Goal: Transaction & Acquisition: Book appointment/travel/reservation

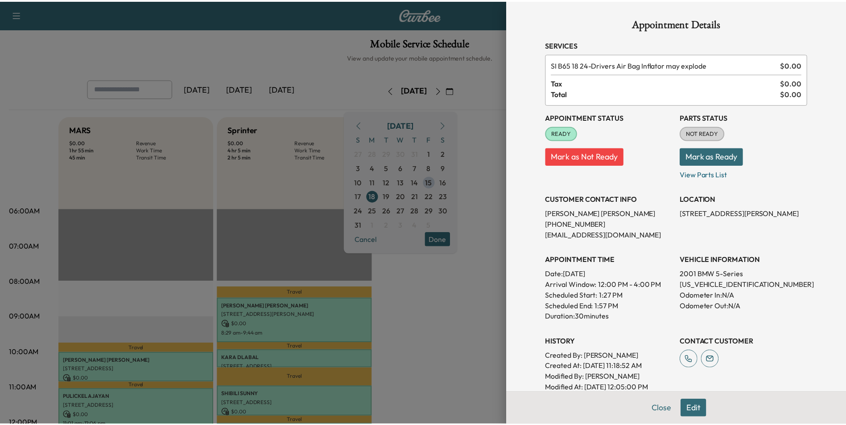
scroll to position [134, 0]
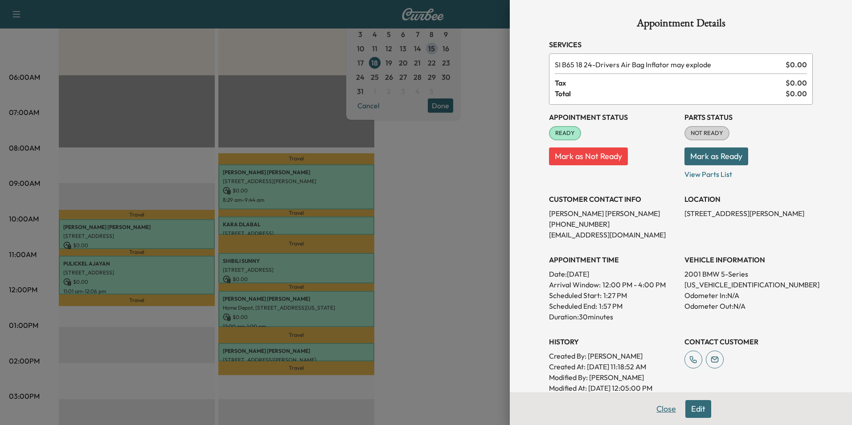
click at [658, 408] on button "Close" at bounding box center [666, 409] width 31 height 18
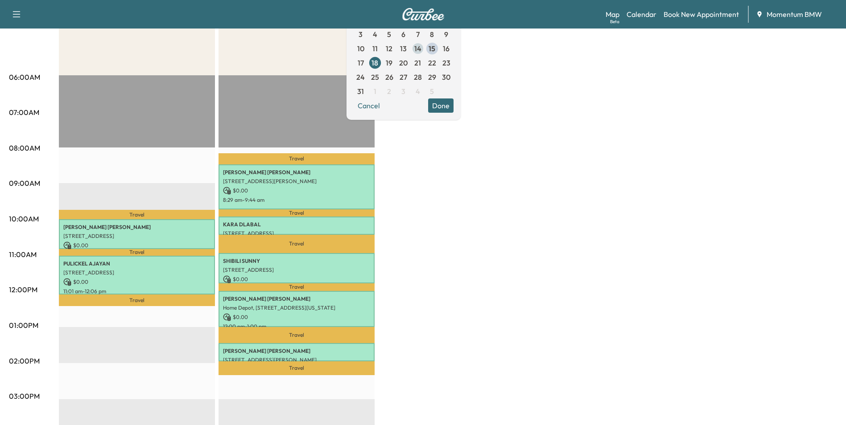
click at [421, 50] on span "14" at bounding box center [417, 48] width 7 height 11
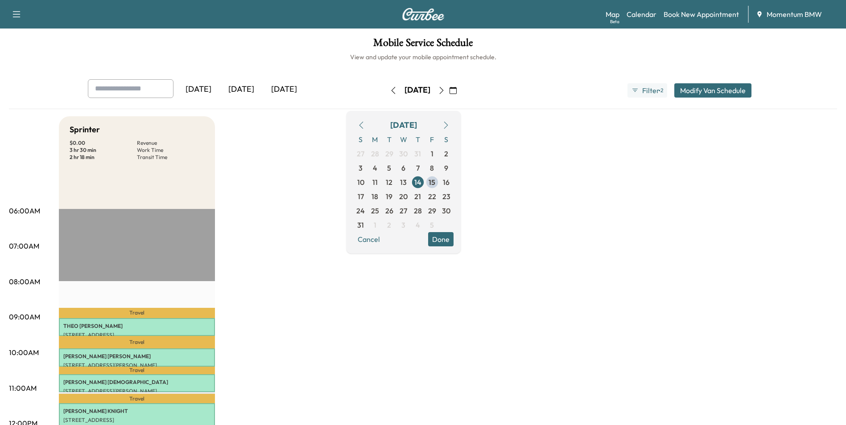
drag, startPoint x: 475, startPoint y: 89, endPoint x: 483, endPoint y: 88, distance: 8.1
click at [457, 89] on icon "button" at bounding box center [452, 90] width 7 height 7
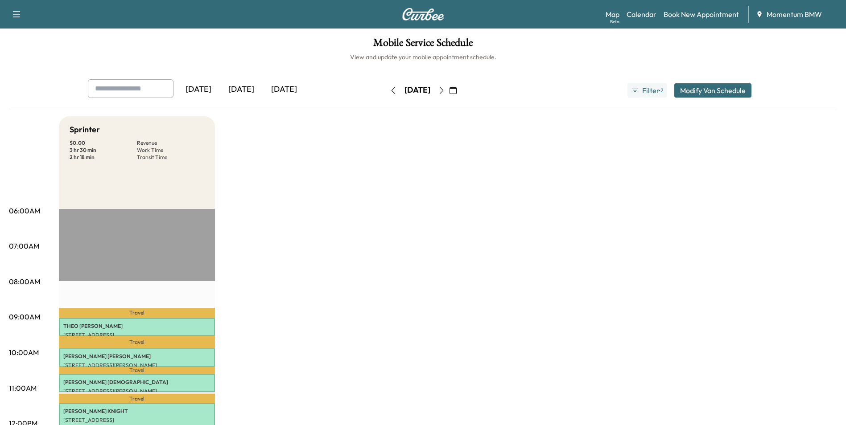
click at [457, 93] on icon "button" at bounding box center [452, 90] width 7 height 7
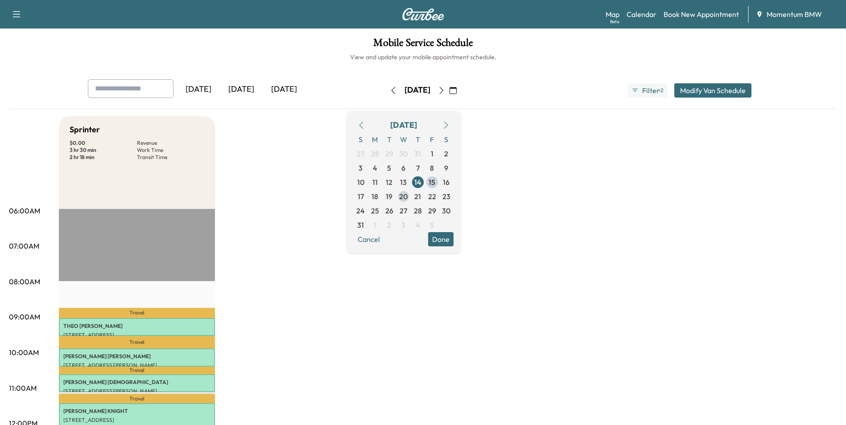
click at [407, 199] on span "20" at bounding box center [403, 196] width 8 height 11
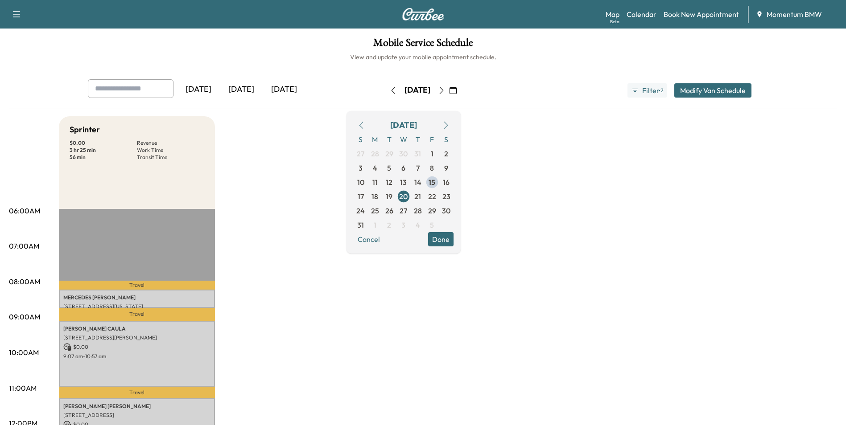
click at [453, 240] on button "Done" at bounding box center [440, 239] width 25 height 14
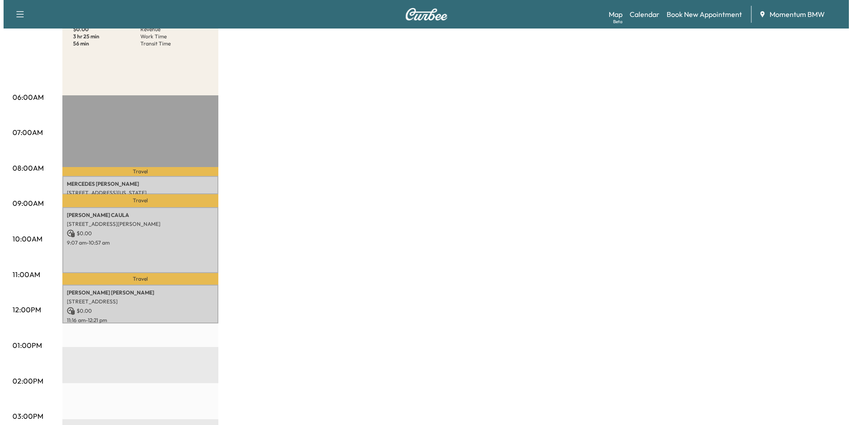
scroll to position [134, 0]
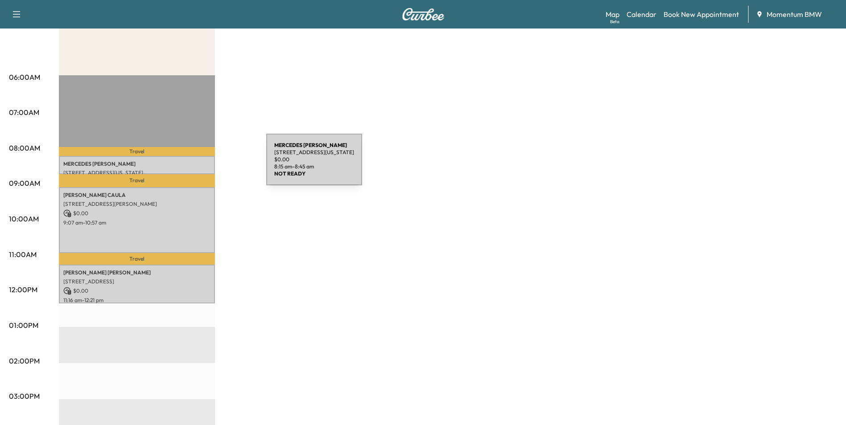
click at [199, 166] on p "[PERSON_NAME]" at bounding box center [136, 163] width 147 height 7
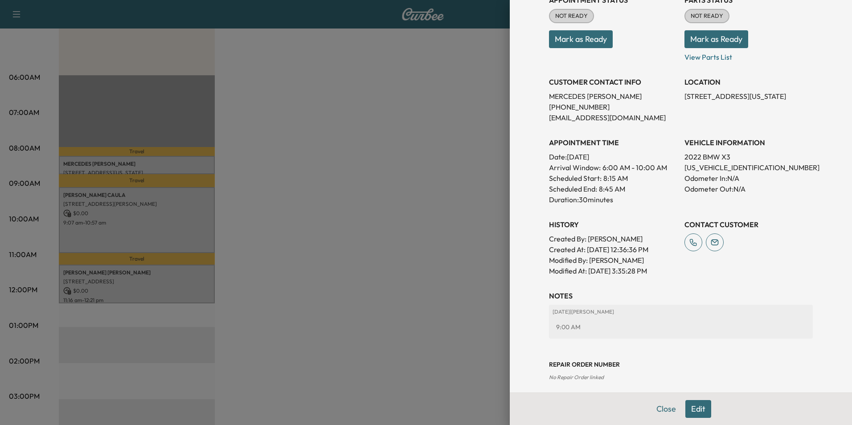
scroll to position [124, 0]
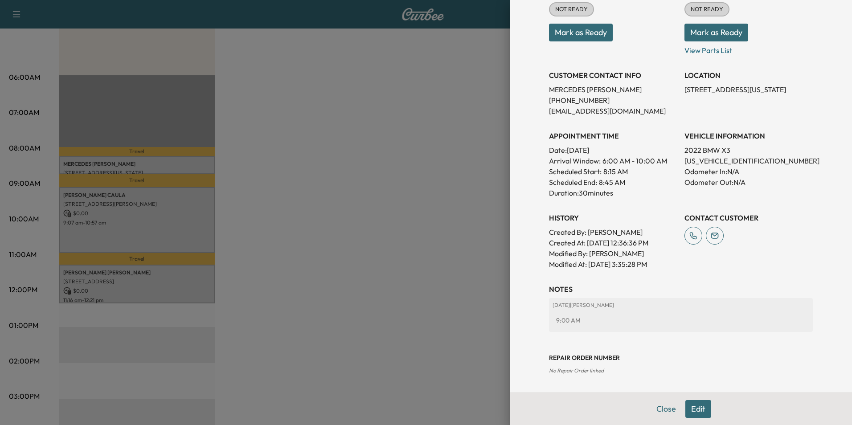
click at [657, 409] on button "Close" at bounding box center [666, 409] width 31 height 18
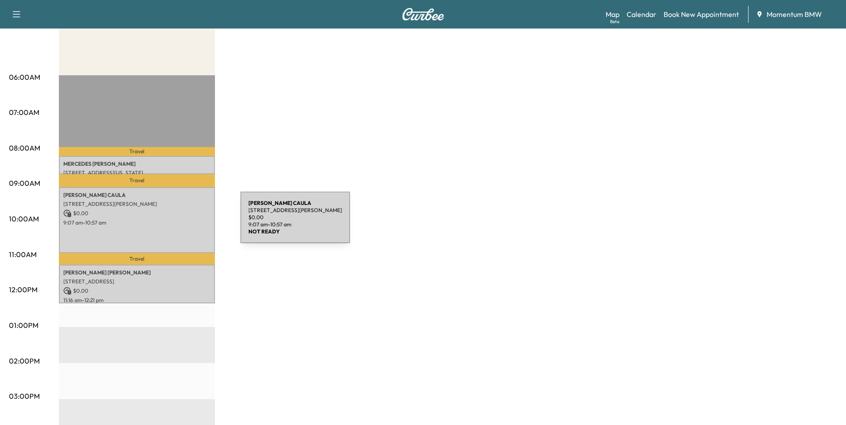
click at [173, 223] on p "9:07 am - 10:57 am" at bounding box center [136, 222] width 147 height 7
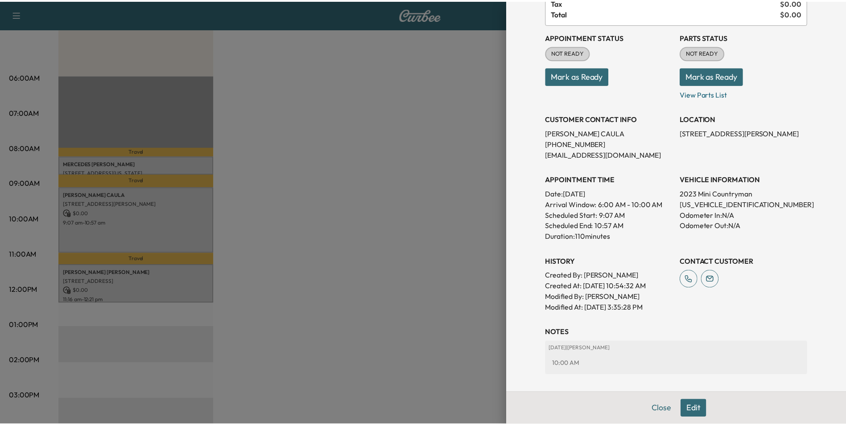
scroll to position [135, 0]
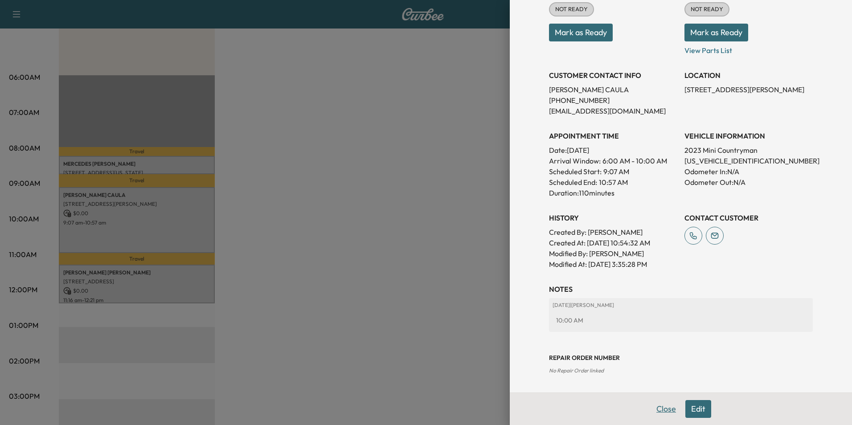
click at [655, 411] on button "Close" at bounding box center [666, 409] width 31 height 18
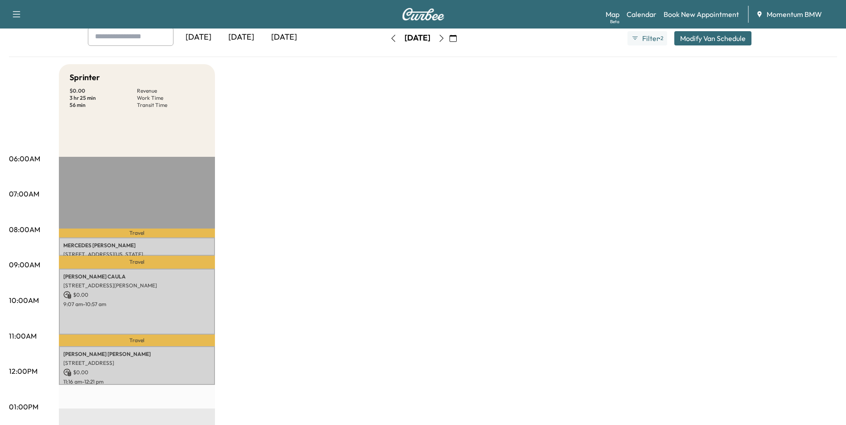
scroll to position [0, 0]
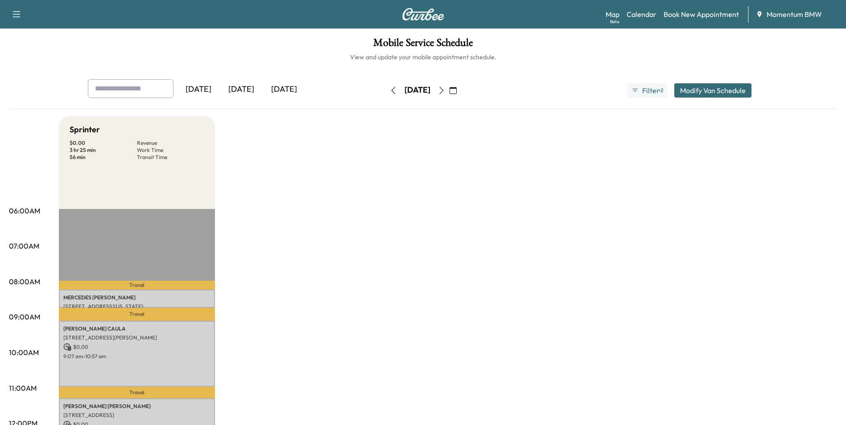
click at [457, 91] on icon "button" at bounding box center [452, 90] width 7 height 7
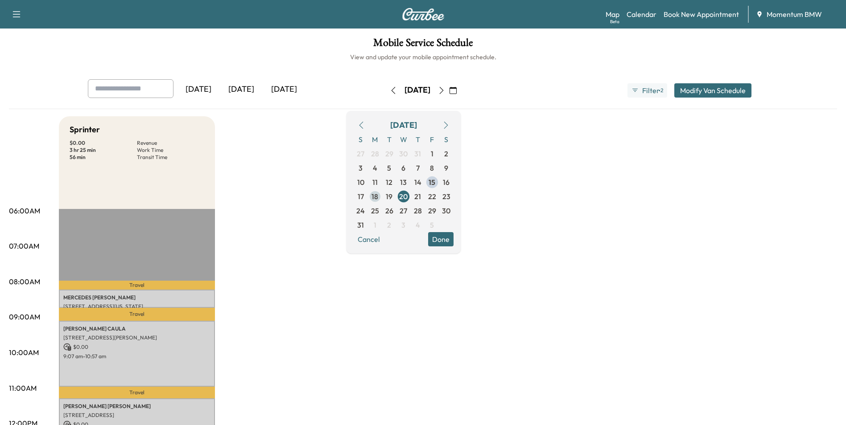
click at [378, 199] on span "18" at bounding box center [374, 196] width 7 height 11
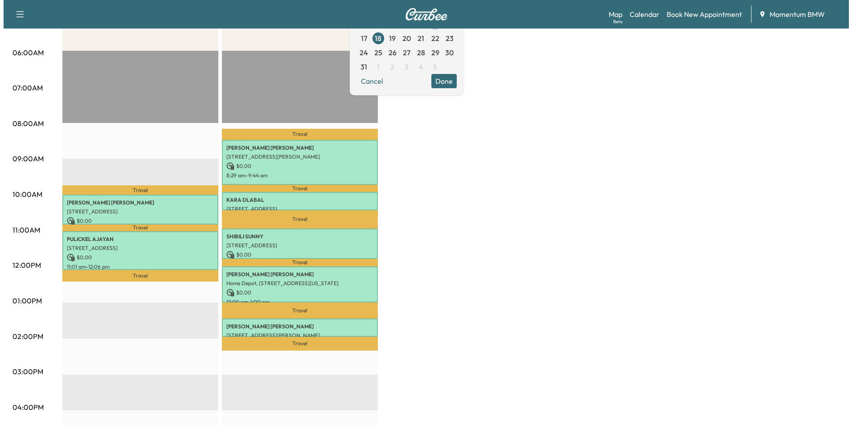
scroll to position [178, 0]
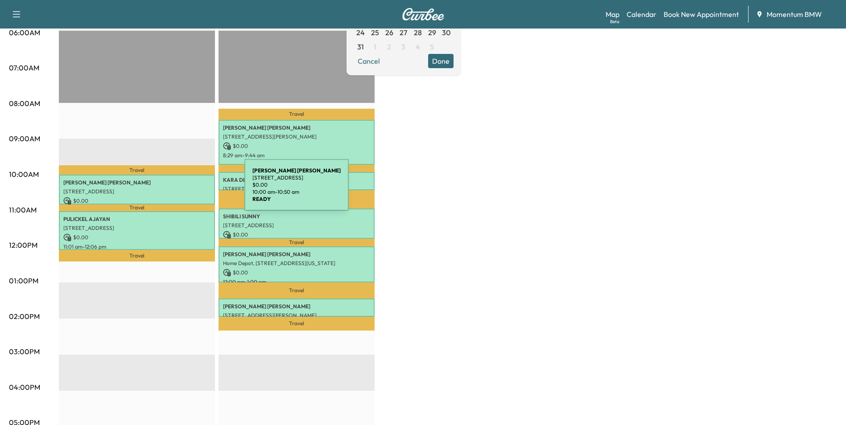
click at [177, 190] on p "[STREET_ADDRESS]" at bounding box center [136, 191] width 147 height 7
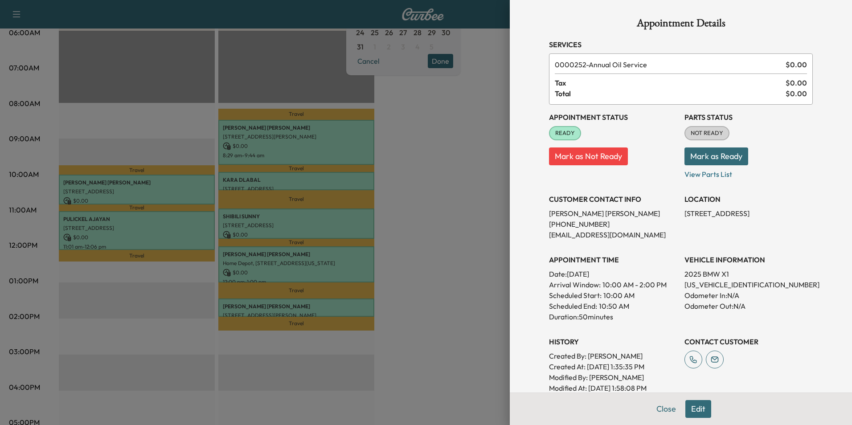
scroll to position [124, 0]
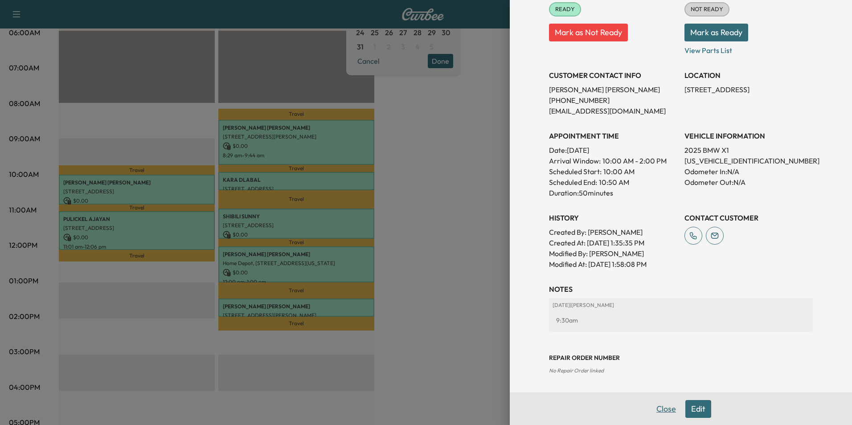
click at [659, 413] on button "Close" at bounding box center [666, 409] width 31 height 18
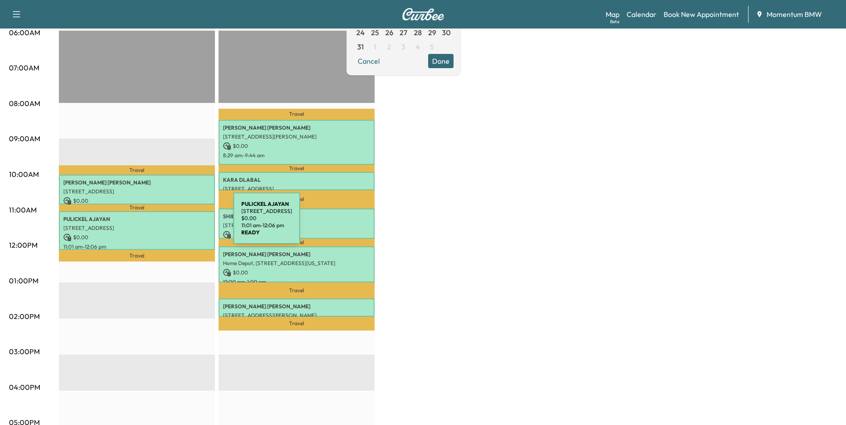
click at [166, 225] on p "[STREET_ADDRESS]" at bounding box center [136, 228] width 147 height 7
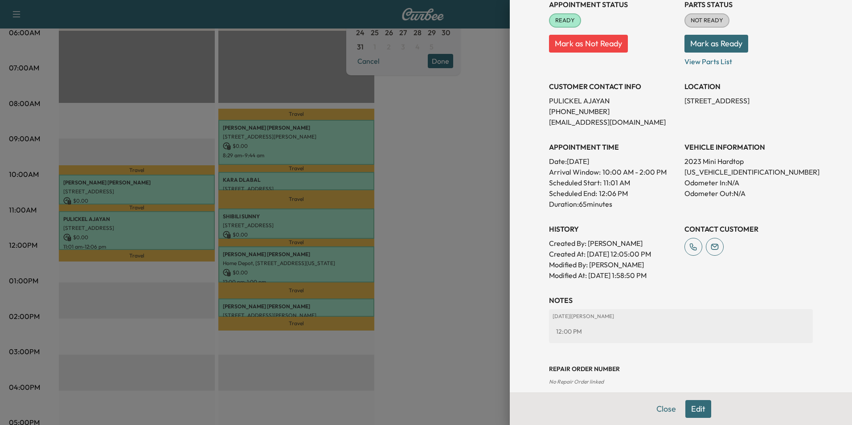
scroll to position [135, 0]
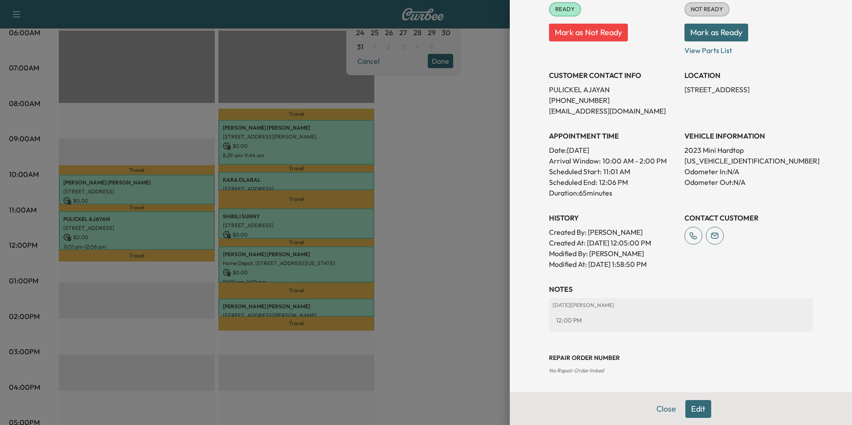
click at [652, 407] on button "Close" at bounding box center [666, 409] width 31 height 18
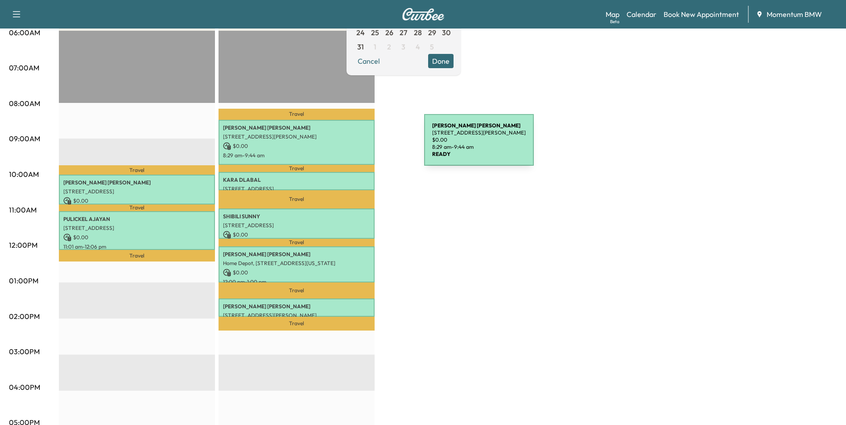
click at [357, 145] on p "$ 0.00" at bounding box center [296, 146] width 147 height 8
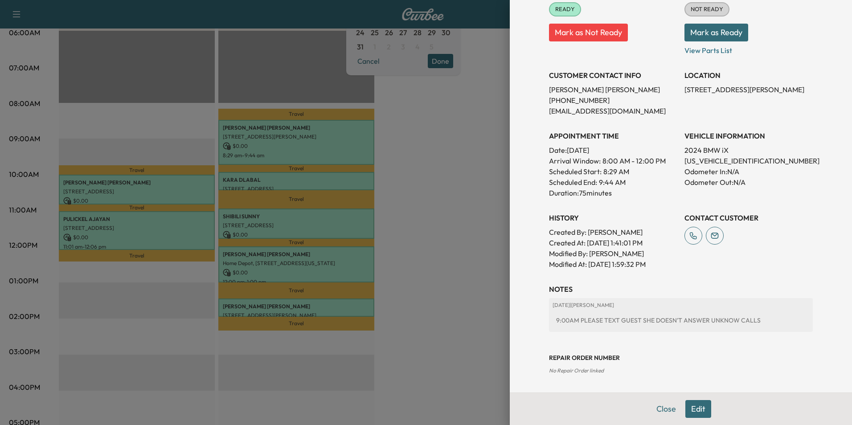
click at [669, 412] on button "Close" at bounding box center [666, 409] width 31 height 18
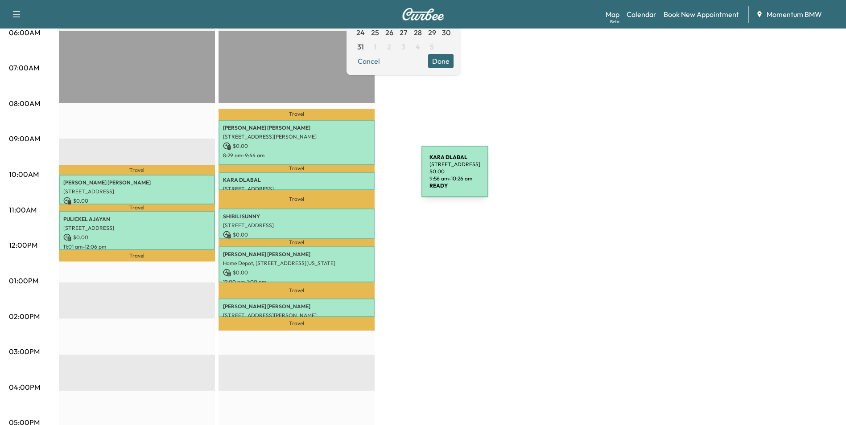
click at [354, 177] on p "[PERSON_NAME]" at bounding box center [296, 180] width 147 height 7
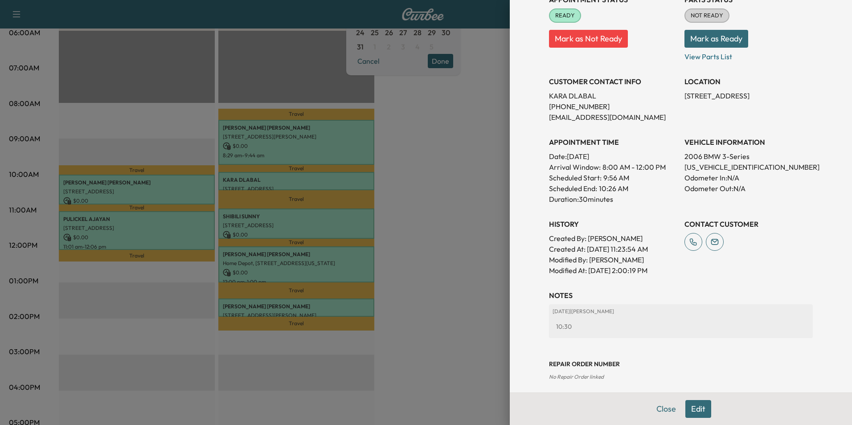
scroll to position [124, 0]
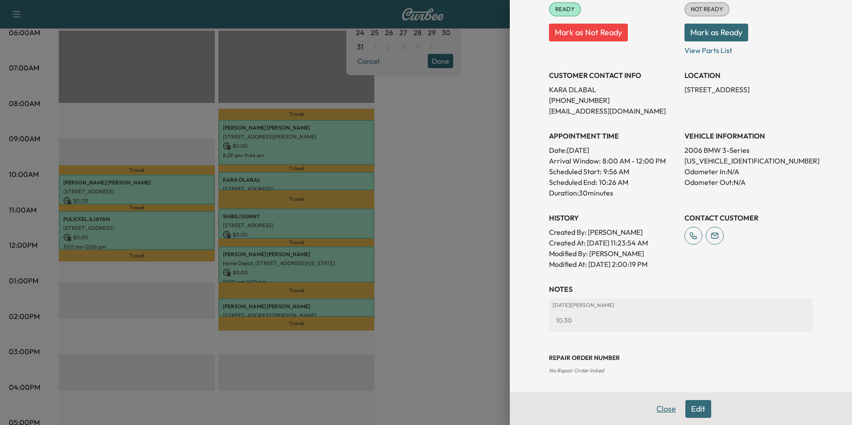
click at [654, 410] on button "Close" at bounding box center [666, 409] width 31 height 18
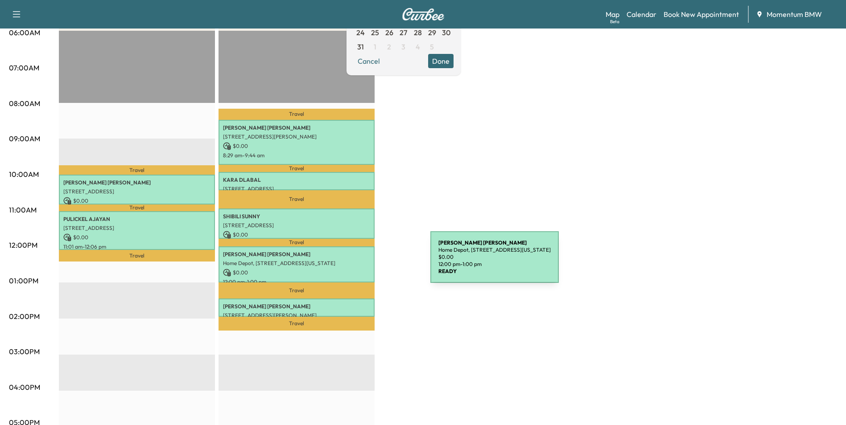
click at [363, 263] on p "Home Depot, [STREET_ADDRESS][US_STATE]" at bounding box center [296, 263] width 147 height 7
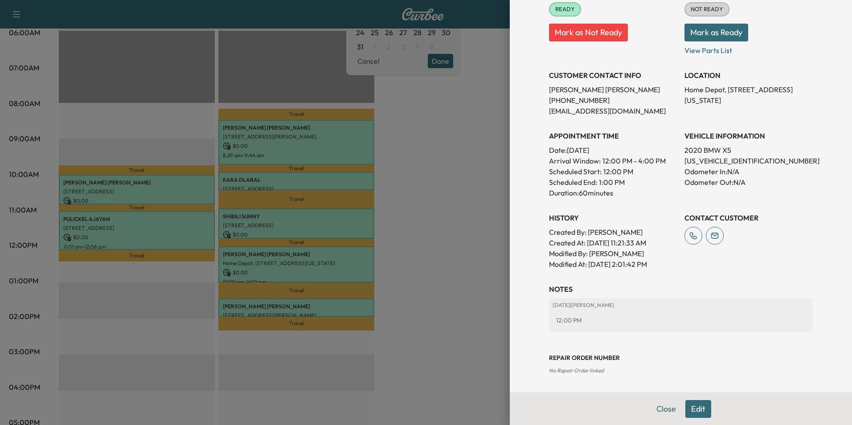
click at [661, 411] on button "Close" at bounding box center [666, 409] width 31 height 18
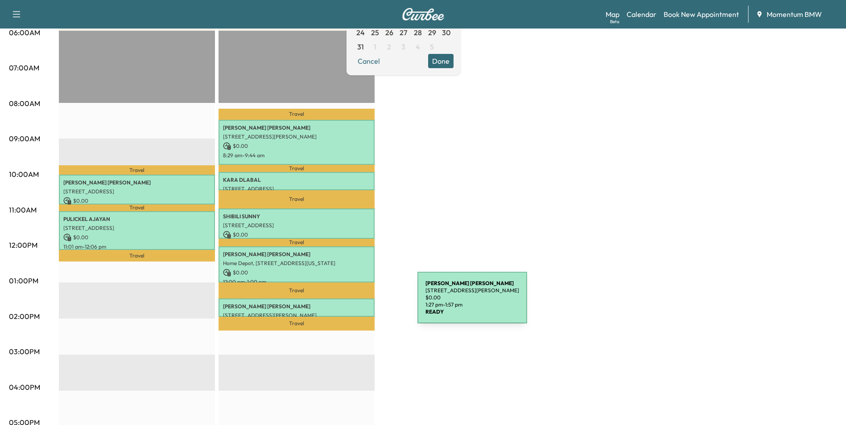
click at [350, 303] on p "[PERSON_NAME]" at bounding box center [296, 306] width 147 height 7
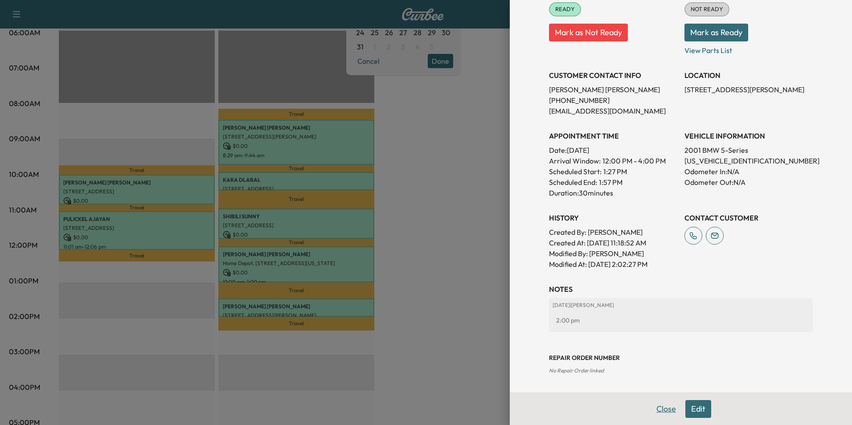
click at [658, 409] on button "Close" at bounding box center [666, 409] width 31 height 18
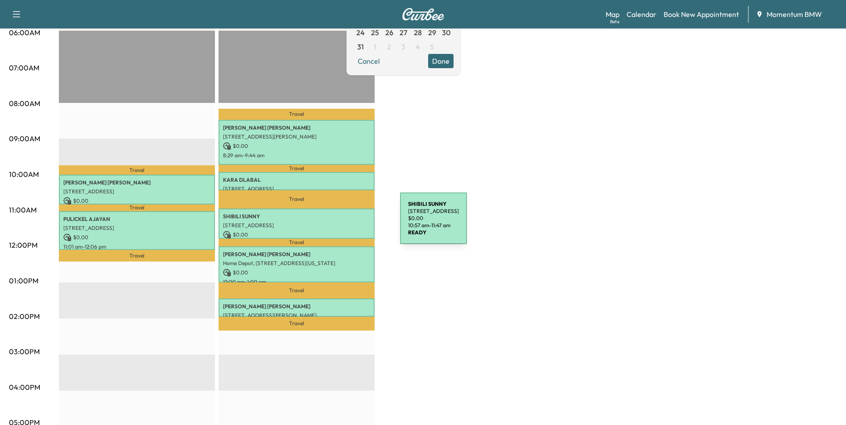
click at [333, 224] on p "[STREET_ADDRESS]" at bounding box center [296, 225] width 147 height 7
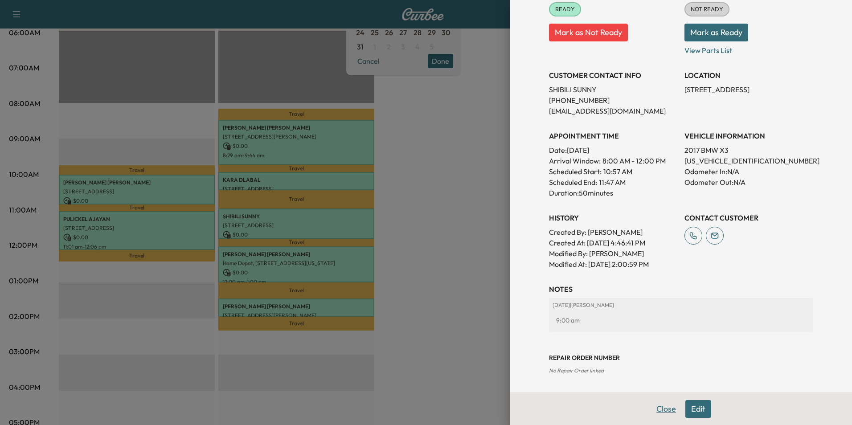
click at [662, 410] on button "Close" at bounding box center [666, 409] width 31 height 18
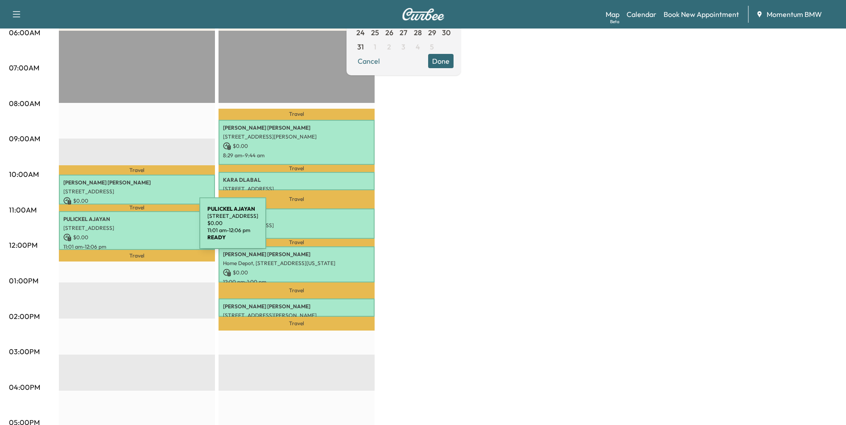
click at [132, 229] on p "[STREET_ADDRESS]" at bounding box center [136, 228] width 147 height 7
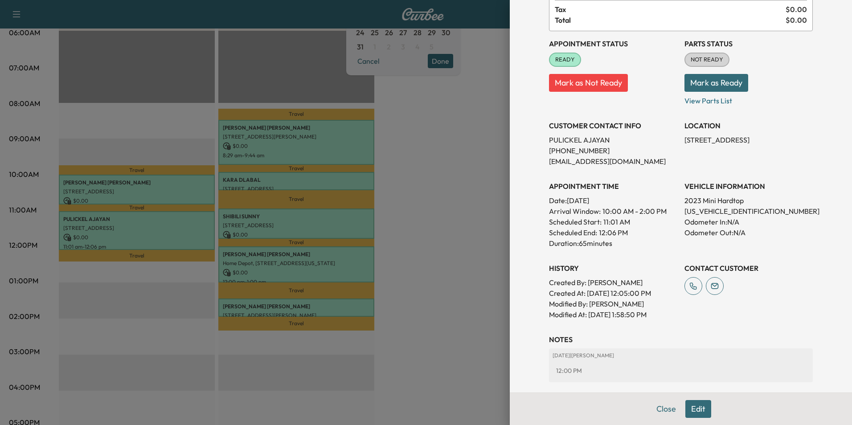
scroll to position [0, 0]
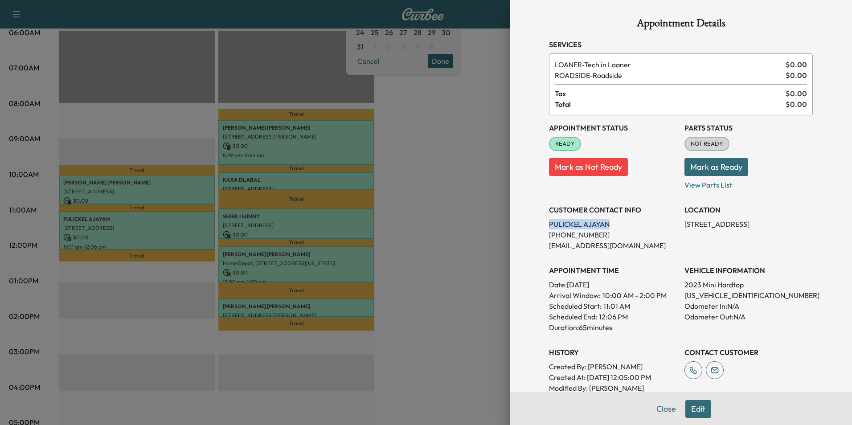
drag, startPoint x: 603, startPoint y: 227, endPoint x: 544, endPoint y: 225, distance: 58.9
click at [549, 225] on p "[PERSON_NAME]" at bounding box center [613, 224] width 128 height 11
drag, startPoint x: 544, startPoint y: 225, endPoint x: 641, endPoint y: 254, distance: 100.9
click at [641, 254] on div "Appointment Status READY Mark as Not Ready Parts Status NOT READY Mark as Ready…" at bounding box center [681, 259] width 264 height 289
click at [344, 152] on div at bounding box center [426, 212] width 852 height 425
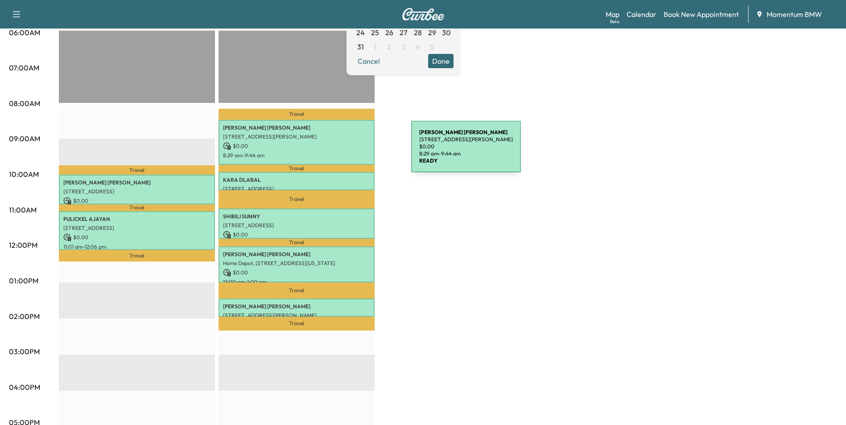
click at [344, 152] on p "8:29 am - 9:44 am" at bounding box center [296, 155] width 147 height 7
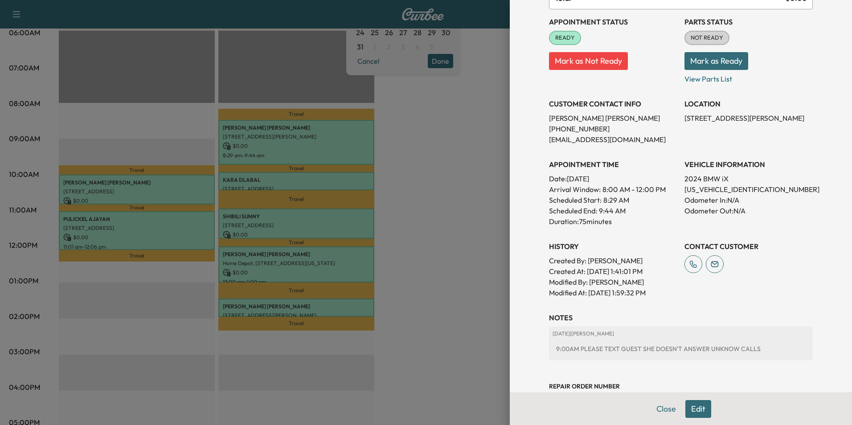
scroll to position [135, 0]
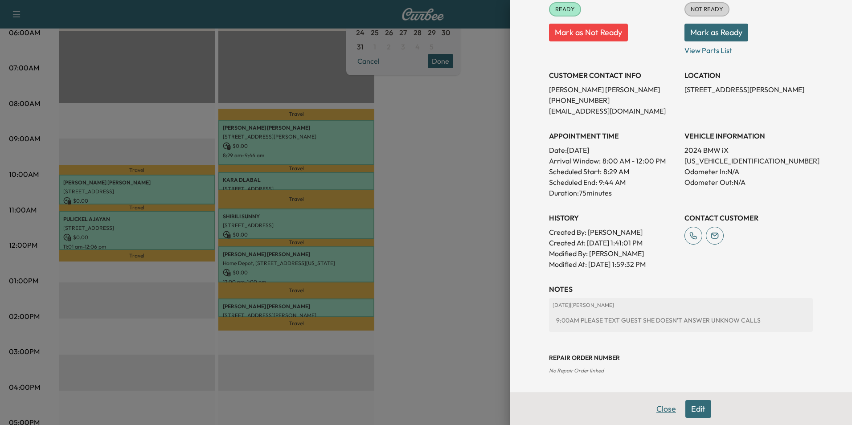
click at [651, 408] on button "Close" at bounding box center [666, 409] width 31 height 18
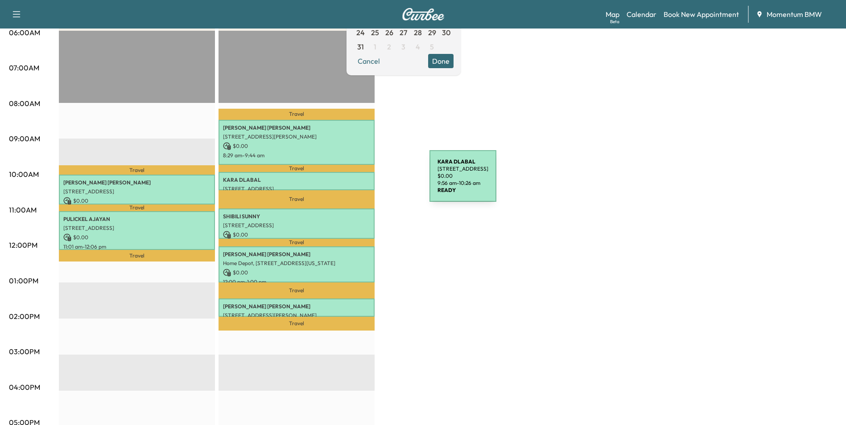
click at [362, 182] on p "[PERSON_NAME]" at bounding box center [296, 180] width 147 height 7
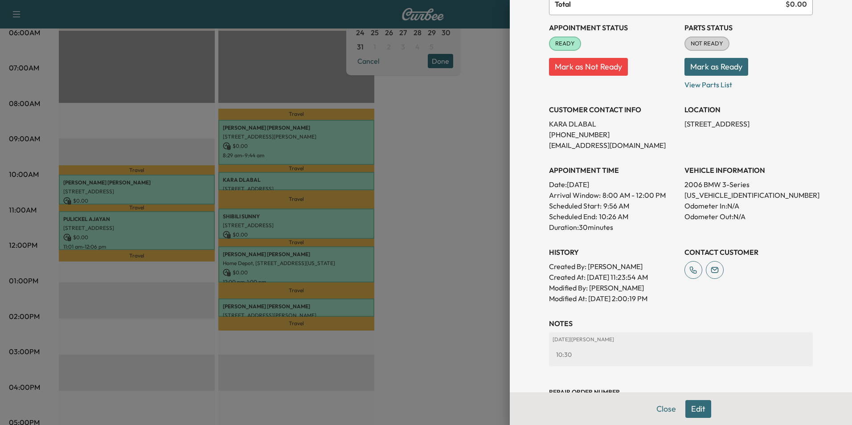
scroll to position [124, 0]
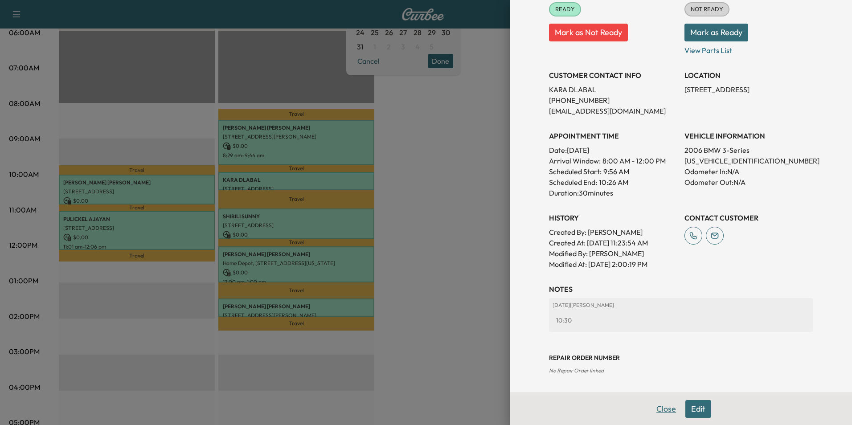
click at [659, 410] on button "Close" at bounding box center [666, 409] width 31 height 18
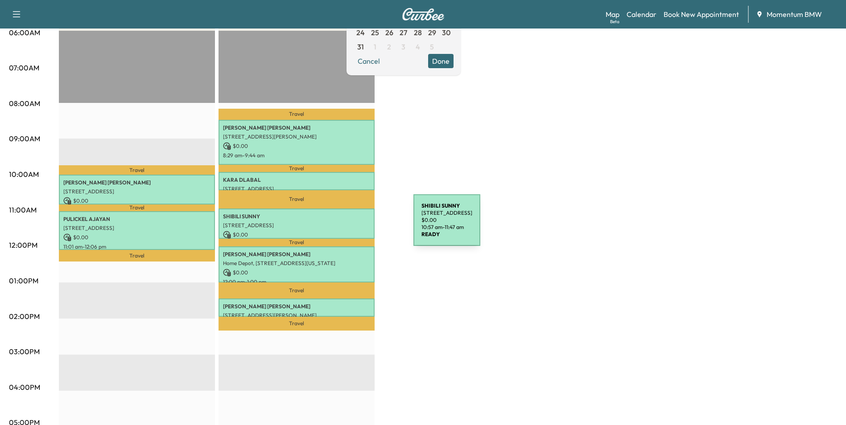
click at [346, 226] on p "[STREET_ADDRESS]" at bounding box center [296, 225] width 147 height 7
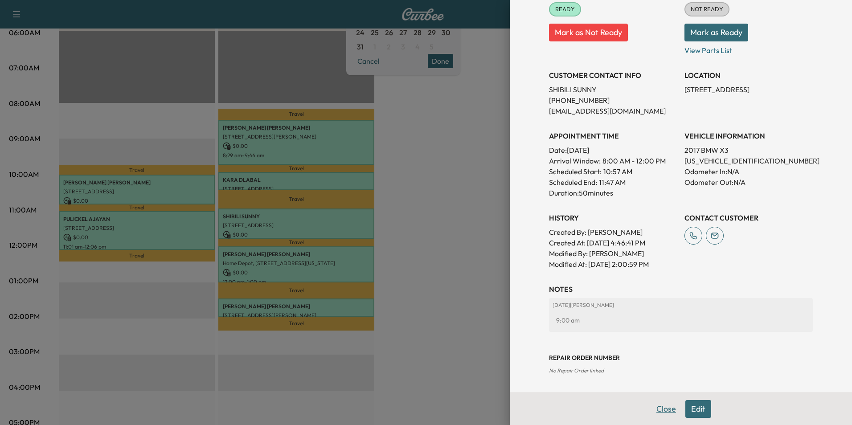
click at [651, 412] on button "Close" at bounding box center [666, 409] width 31 height 18
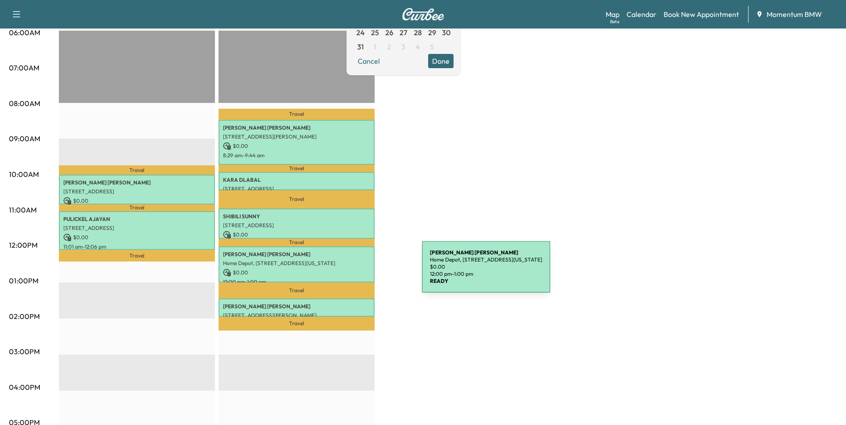
click at [355, 273] on p "$ 0.00" at bounding box center [296, 273] width 147 height 8
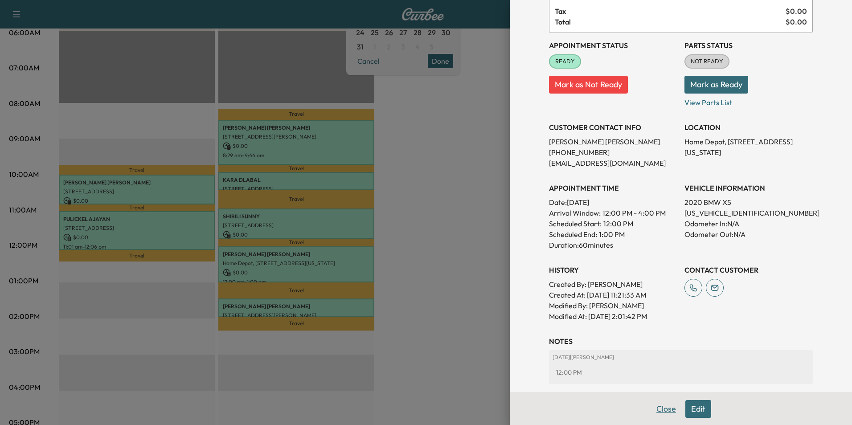
scroll to position [0, 0]
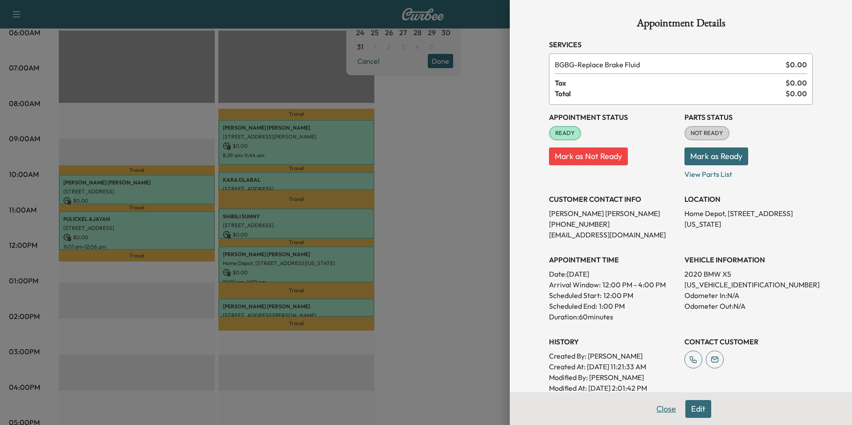
click at [654, 411] on button "Close" at bounding box center [666, 409] width 31 height 18
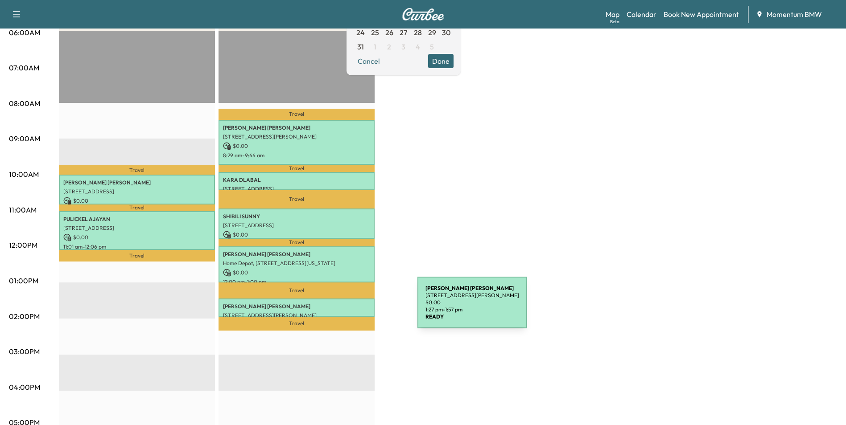
click at [350, 308] on div "[PERSON_NAME] [STREET_ADDRESS][PERSON_NAME] $ 0.00 1:27 pm - 1:57 pm" at bounding box center [296, 308] width 156 height 18
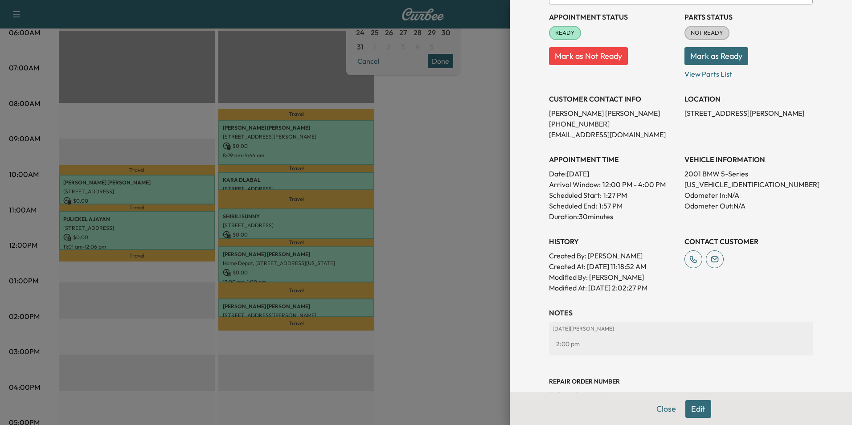
scroll to position [124, 0]
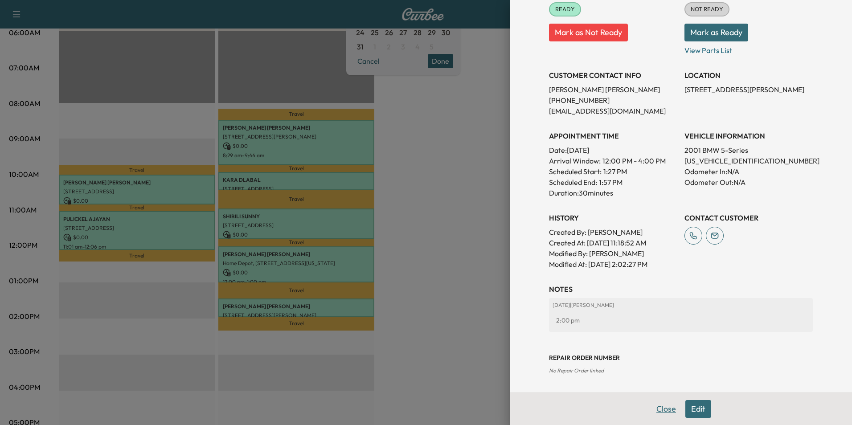
click at [659, 414] on button "Close" at bounding box center [666, 409] width 31 height 18
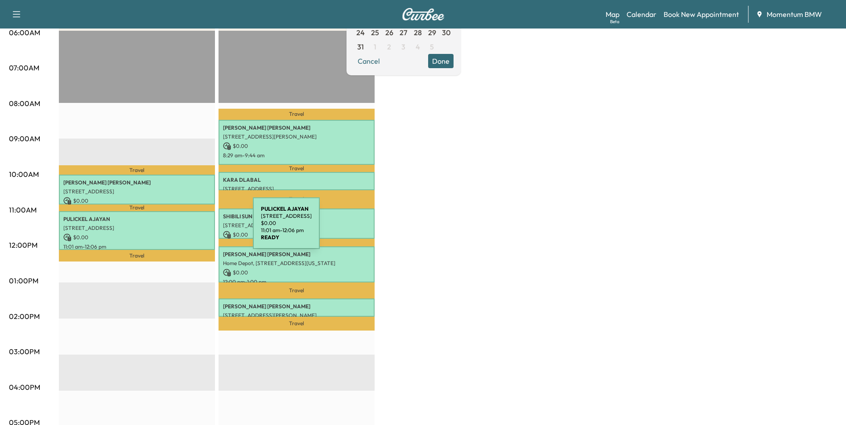
click at [186, 229] on p "[STREET_ADDRESS]" at bounding box center [136, 228] width 147 height 7
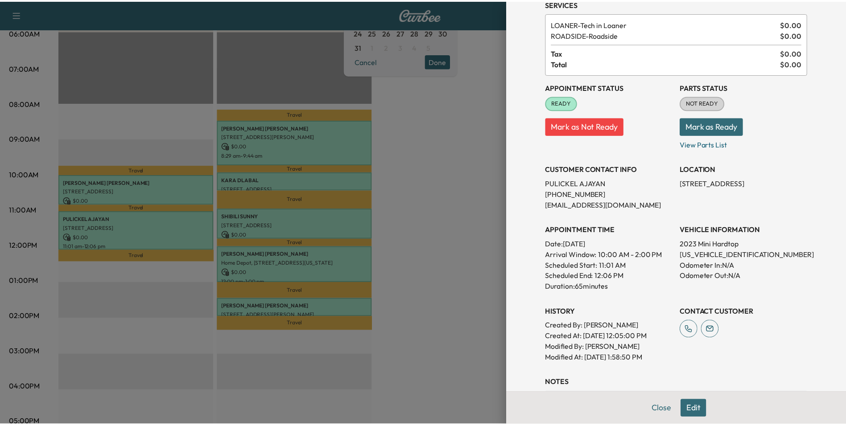
scroll to position [135, 0]
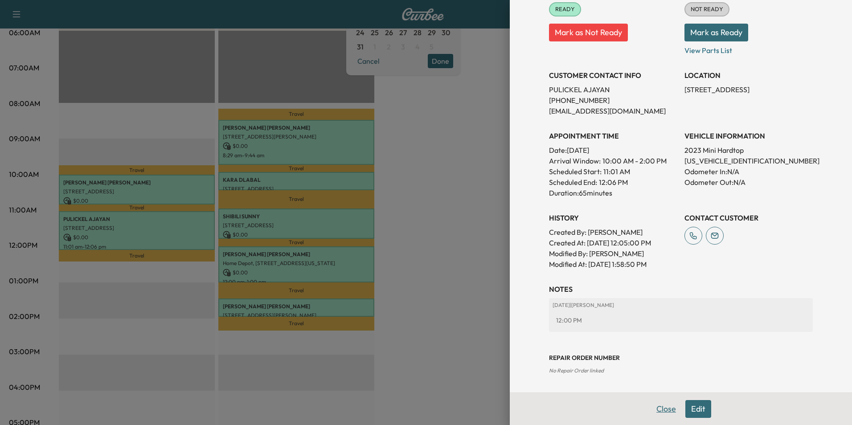
click at [662, 411] on button "Close" at bounding box center [666, 409] width 31 height 18
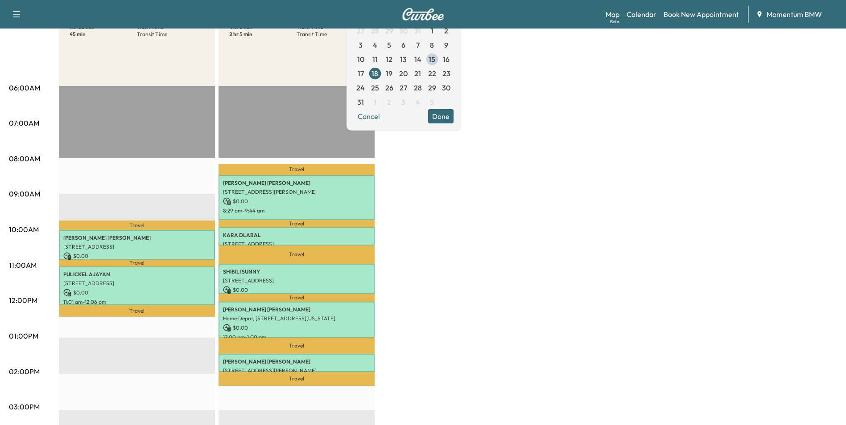
scroll to position [0, 0]
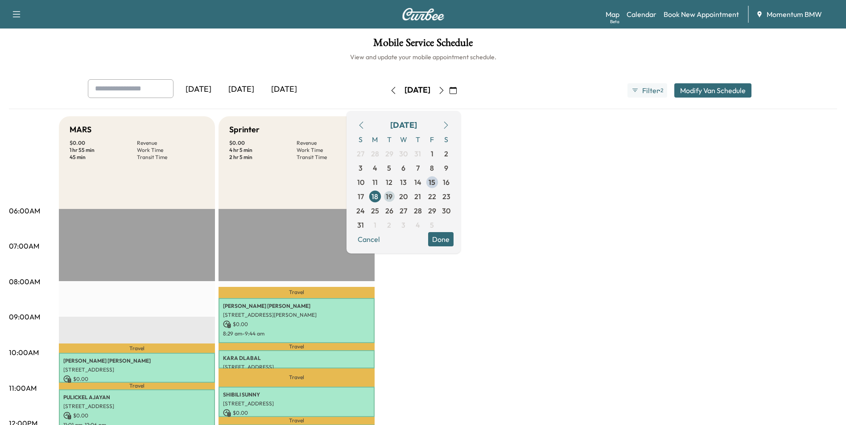
click at [392, 197] on span "19" at bounding box center [389, 196] width 7 height 11
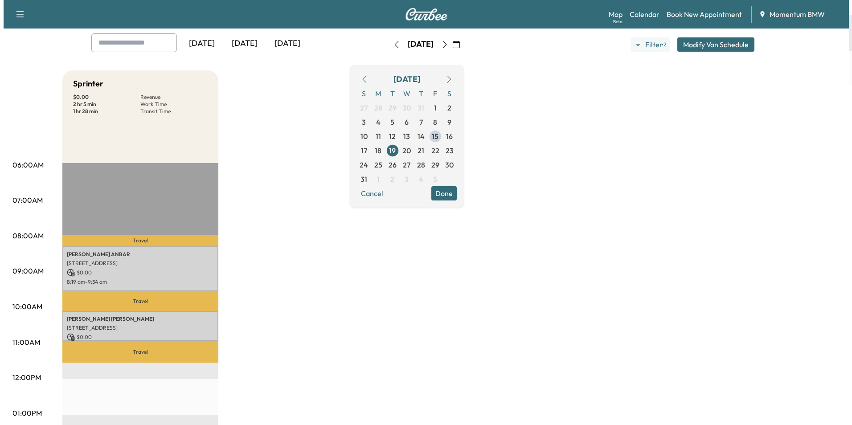
scroll to position [134, 0]
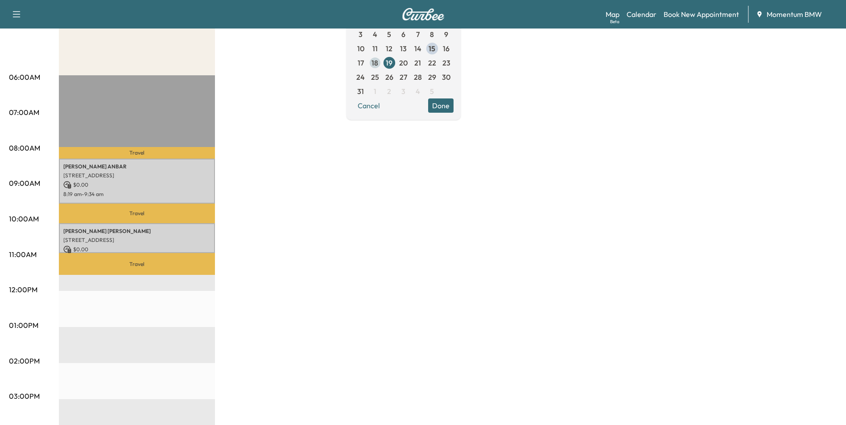
click at [378, 64] on span "18" at bounding box center [374, 63] width 7 height 11
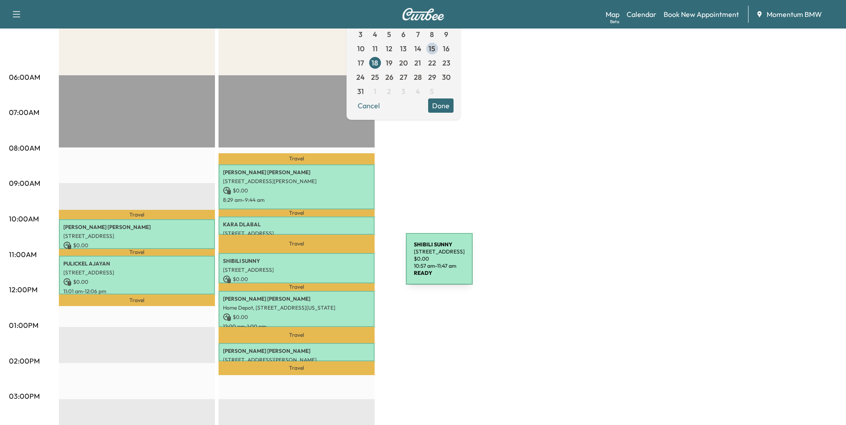
click at [339, 267] on p "[STREET_ADDRESS]" at bounding box center [296, 270] width 147 height 7
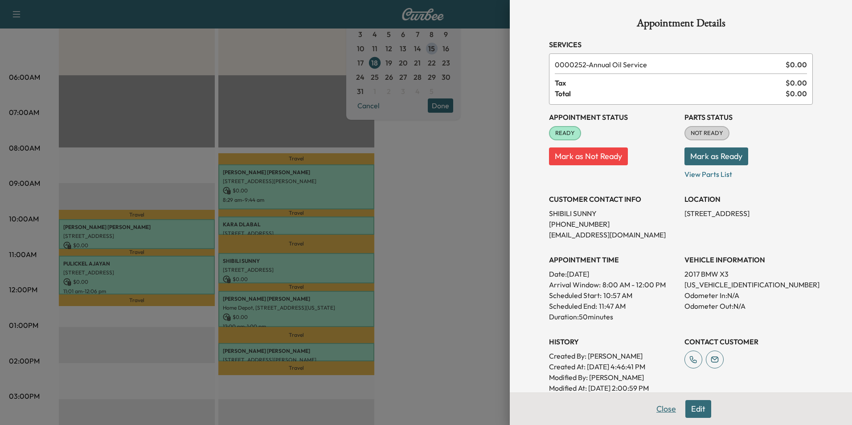
click at [655, 413] on button "Close" at bounding box center [666, 409] width 31 height 18
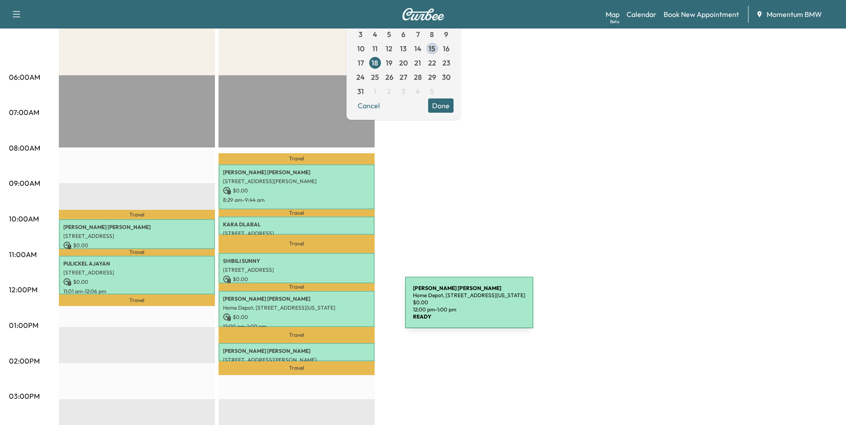
click at [338, 309] on p "Home Depot, [STREET_ADDRESS][US_STATE]" at bounding box center [296, 307] width 147 height 7
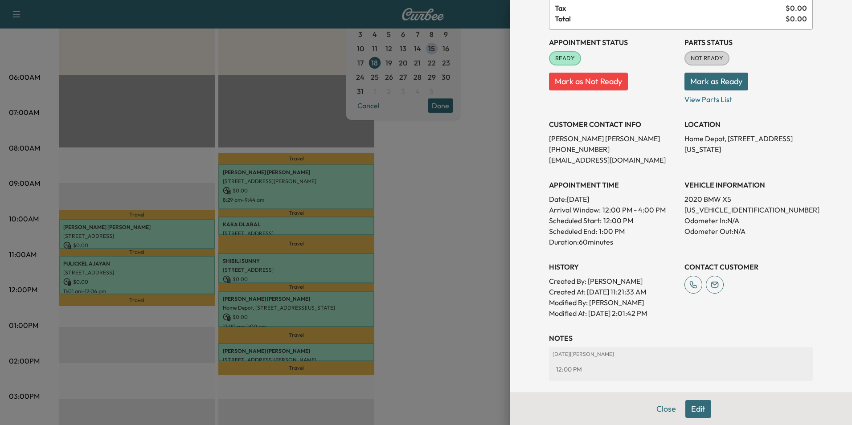
scroll to position [124, 0]
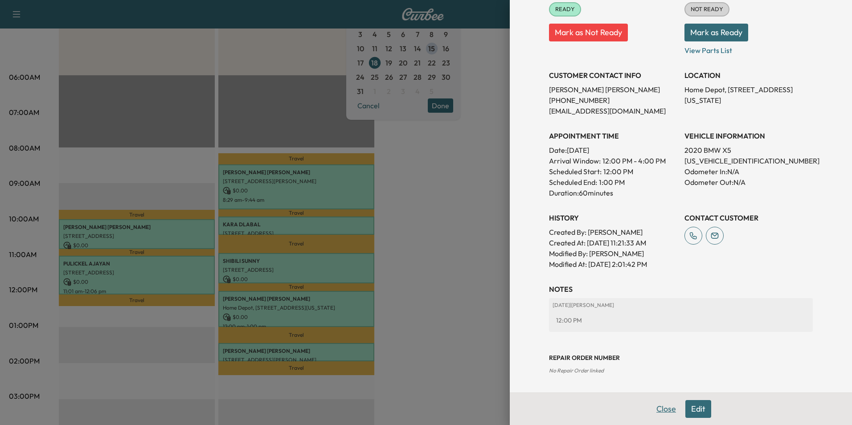
click at [657, 411] on button "Close" at bounding box center [666, 409] width 31 height 18
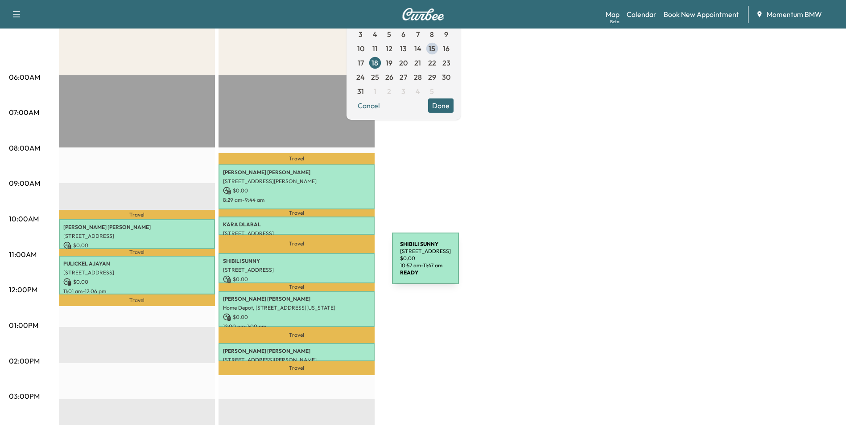
click at [326, 264] on div "SHIBILI SUNNY [STREET_ADDRESS] $ 0.00 10:57 am - 11:47 am" at bounding box center [296, 268] width 156 height 30
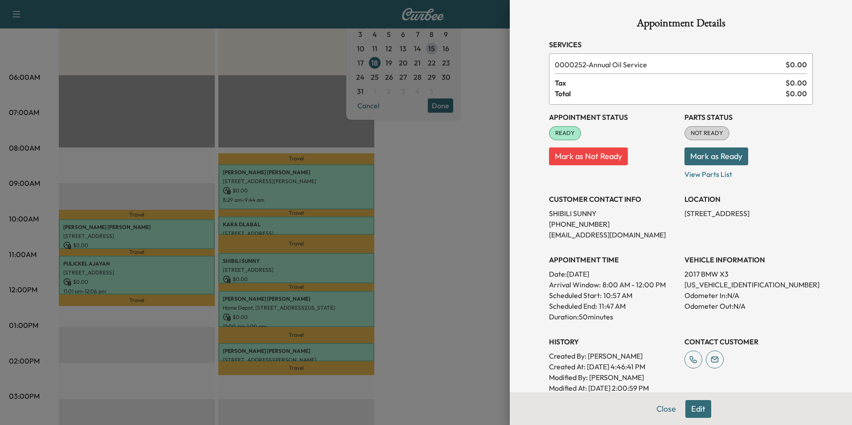
drag, startPoint x: 738, startPoint y: 213, endPoint x: 677, endPoint y: 216, distance: 60.7
click at [677, 216] on div "Appointment Status READY Mark as Not Ready Parts Status NOT READY Mark as Ready…" at bounding box center [681, 249] width 264 height 289
drag, startPoint x: 677, startPoint y: 216, endPoint x: 720, endPoint y: 212, distance: 43.4
copy p "[STREET_ADDRESS]"
click at [657, 411] on button "Close" at bounding box center [666, 409] width 31 height 18
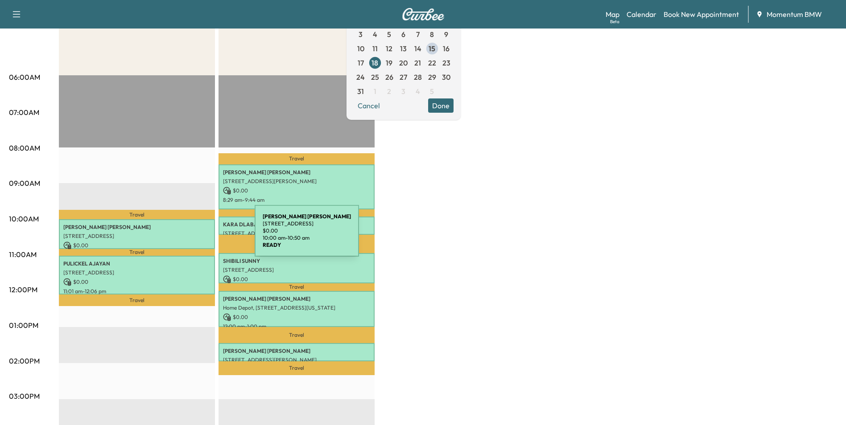
click at [188, 236] on p "[STREET_ADDRESS]" at bounding box center [136, 236] width 147 height 7
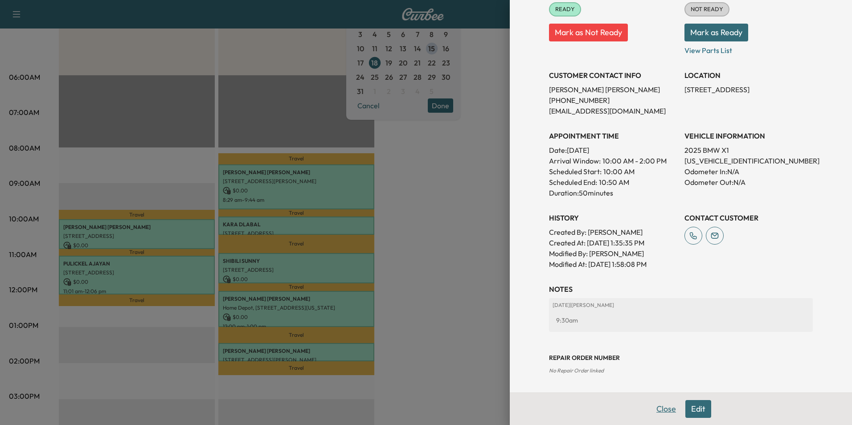
click at [659, 407] on button "Close" at bounding box center [666, 409] width 31 height 18
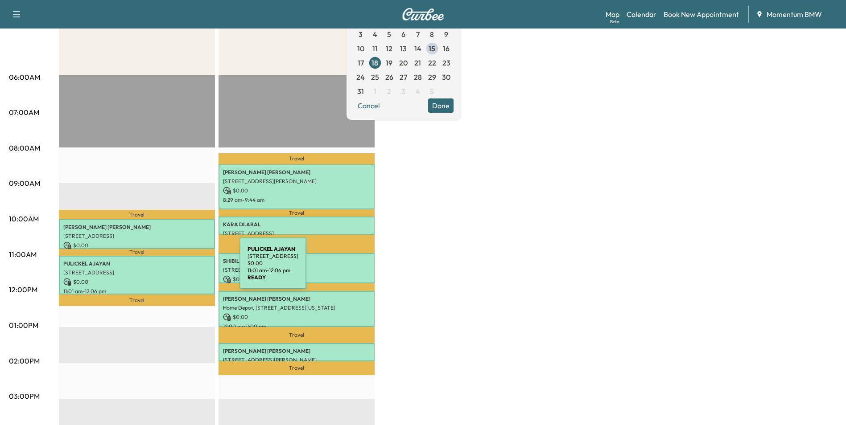
click at [173, 269] on p "[STREET_ADDRESS]" at bounding box center [136, 272] width 147 height 7
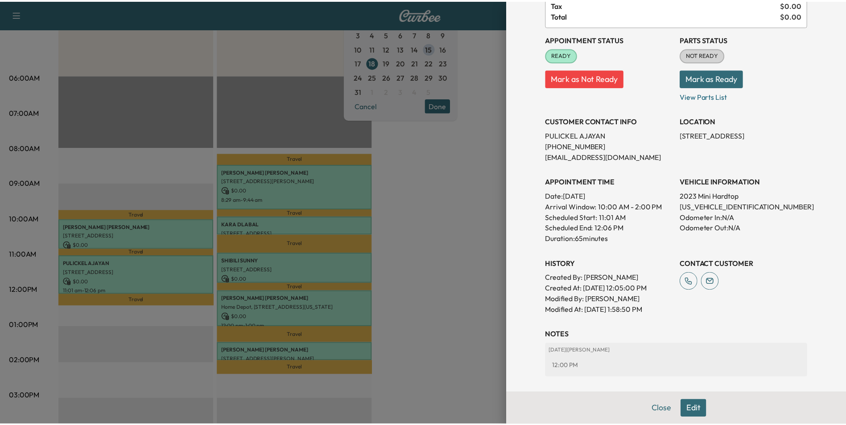
scroll to position [135, 0]
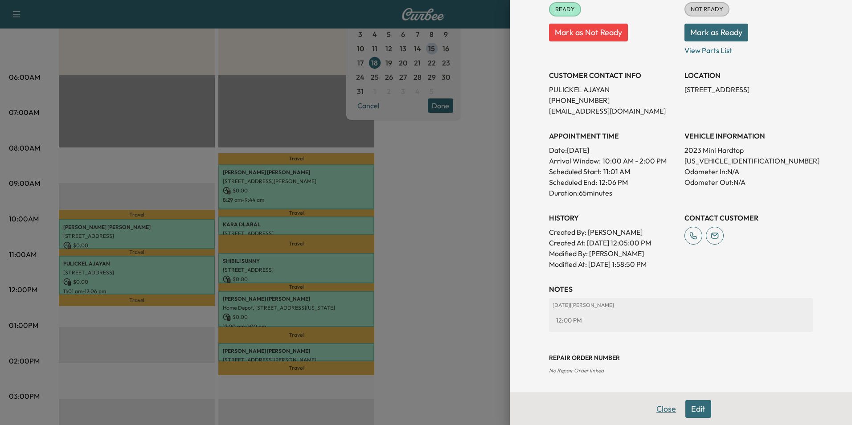
click at [658, 413] on button "Close" at bounding box center [666, 409] width 31 height 18
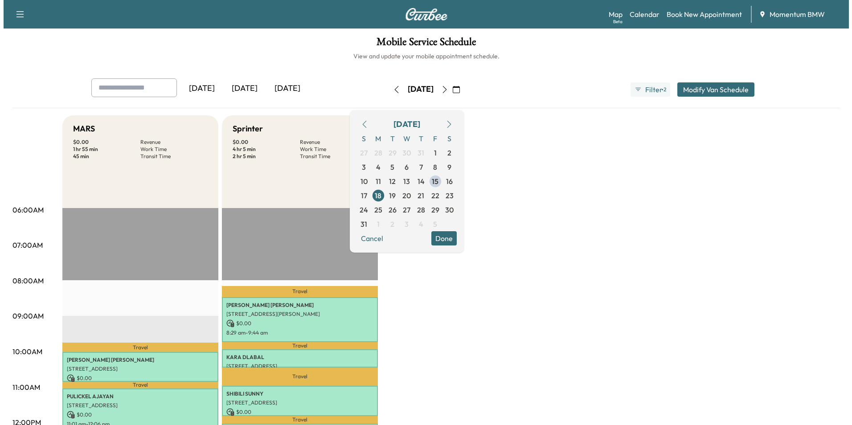
scroll to position [0, 0]
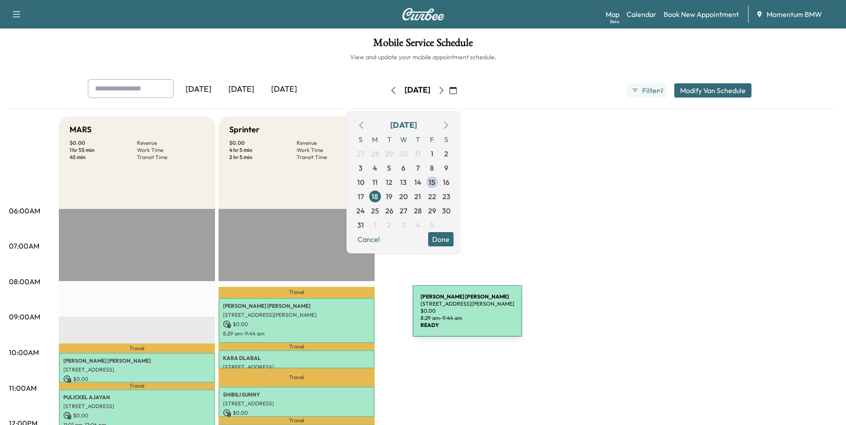
click at [346, 317] on p "[STREET_ADDRESS][PERSON_NAME]" at bounding box center [296, 315] width 147 height 7
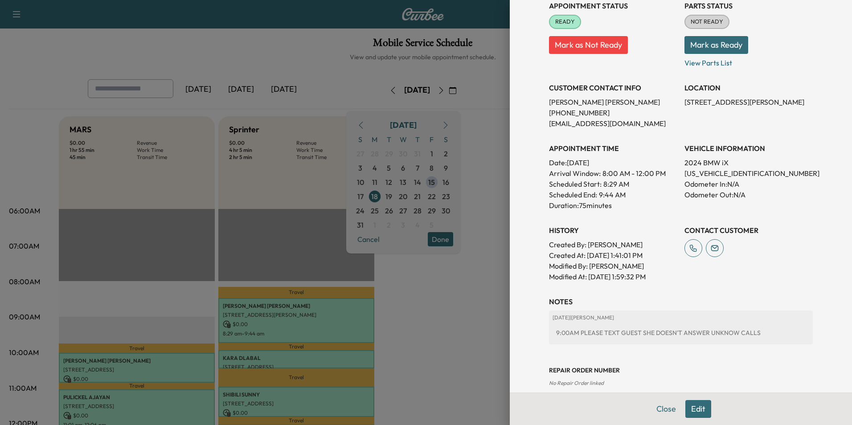
scroll to position [135, 0]
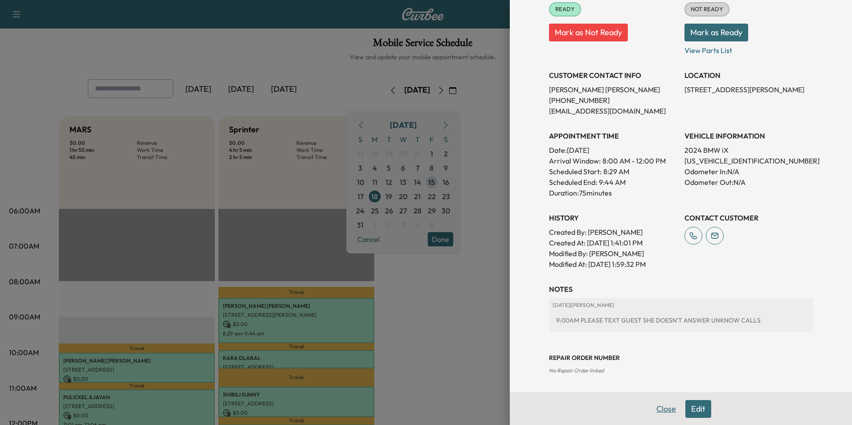
click at [666, 405] on button "Close" at bounding box center [666, 409] width 31 height 18
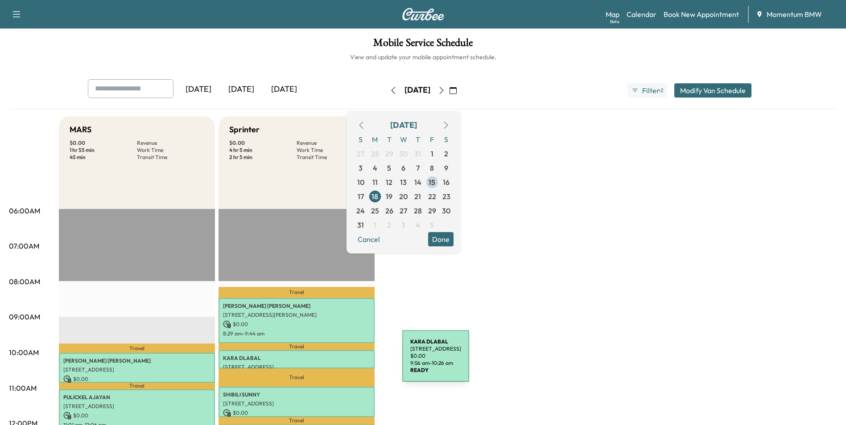
click at [335, 364] on p "[STREET_ADDRESS]" at bounding box center [296, 367] width 147 height 7
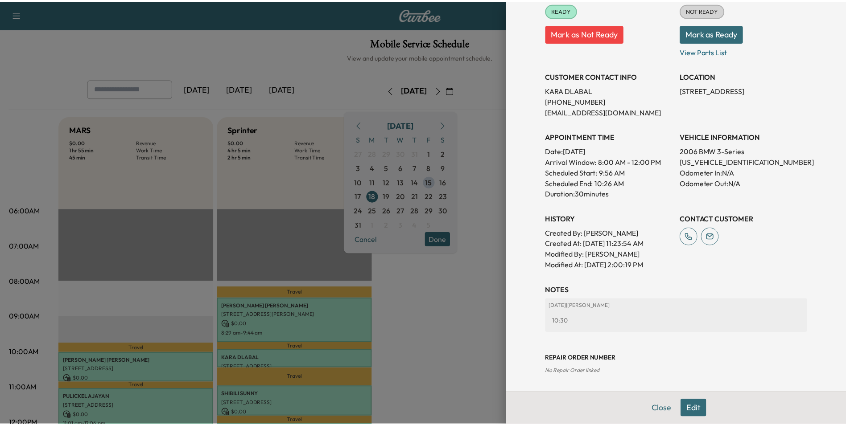
scroll to position [124, 0]
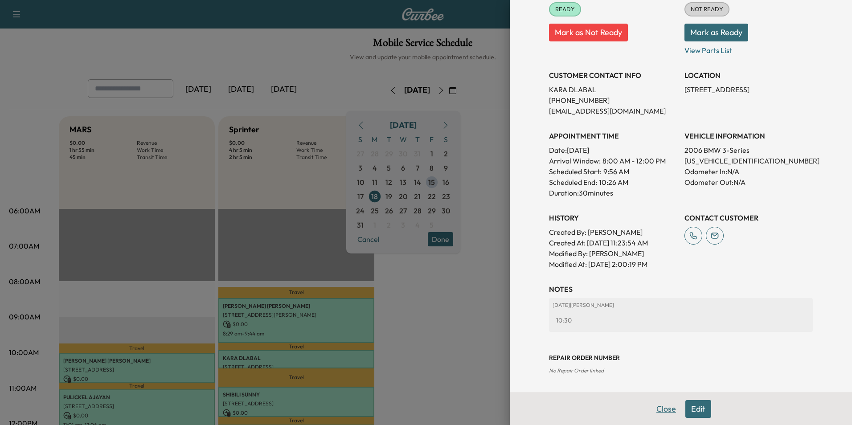
click at [667, 411] on button "Close" at bounding box center [666, 409] width 31 height 18
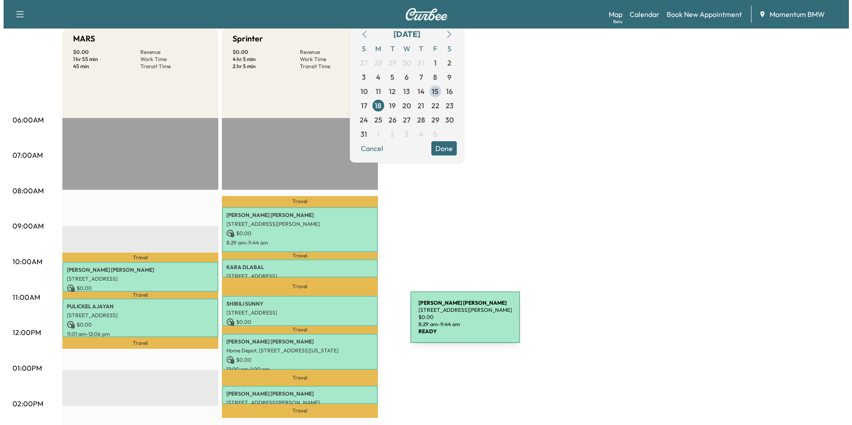
scroll to position [134, 0]
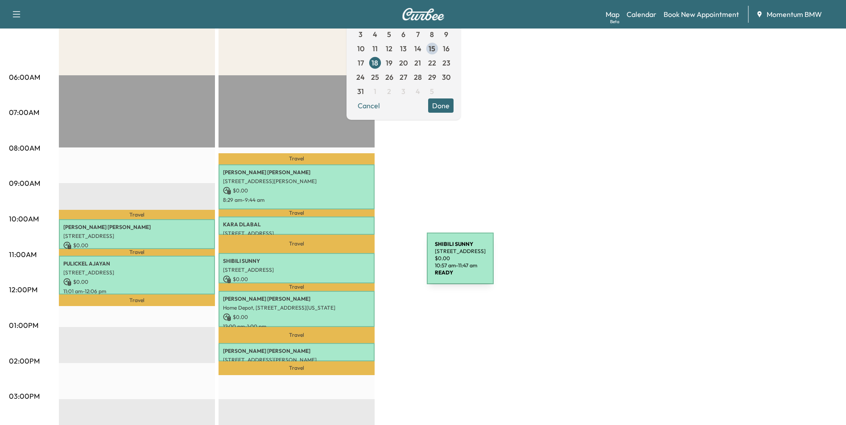
click at [359, 264] on div "SHIBILI SUNNY [STREET_ADDRESS] $ 0.00 10:57 am - 11:47 am" at bounding box center [296, 268] width 156 height 30
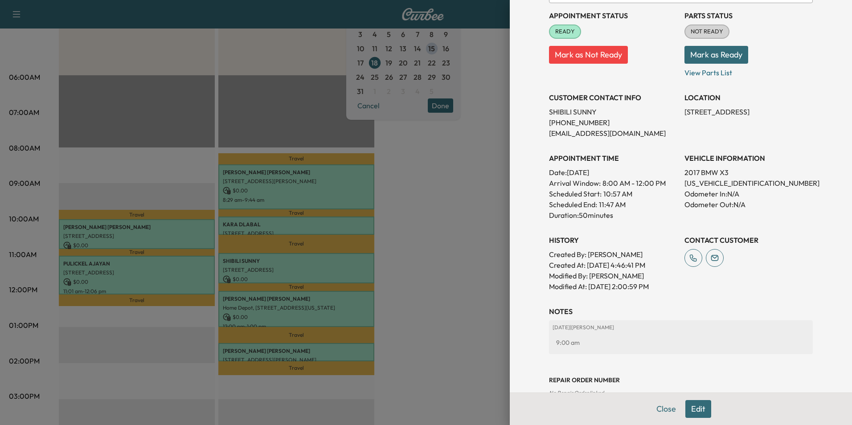
scroll to position [124, 0]
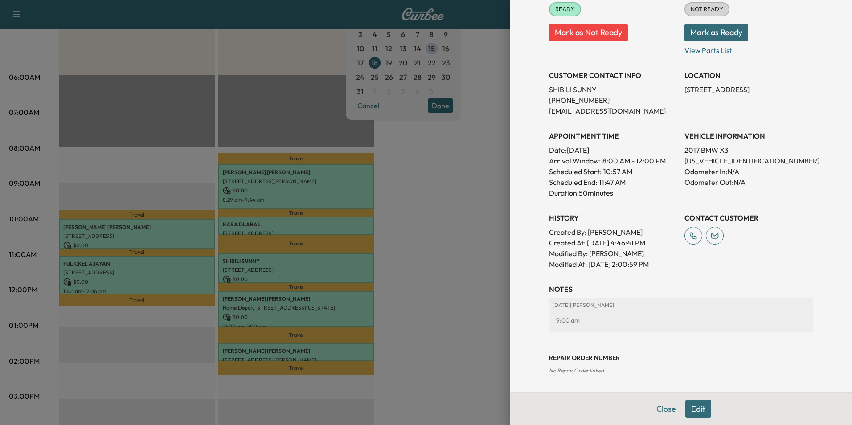
click at [694, 411] on button "Edit" at bounding box center [699, 409] width 26 height 18
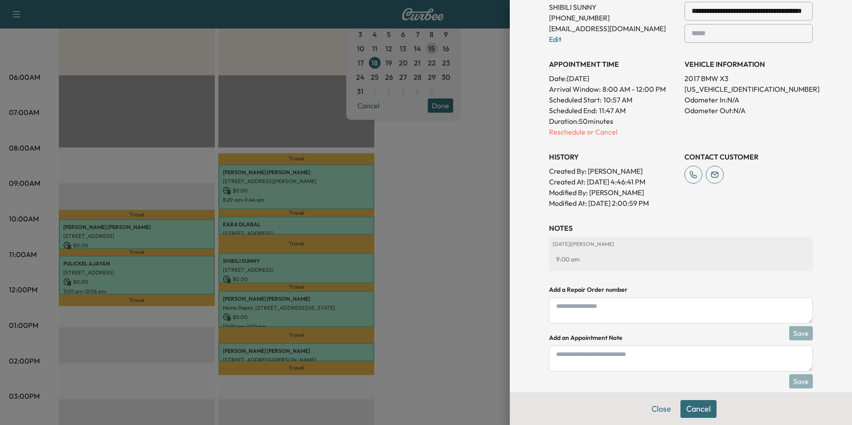
scroll to position [232, 0]
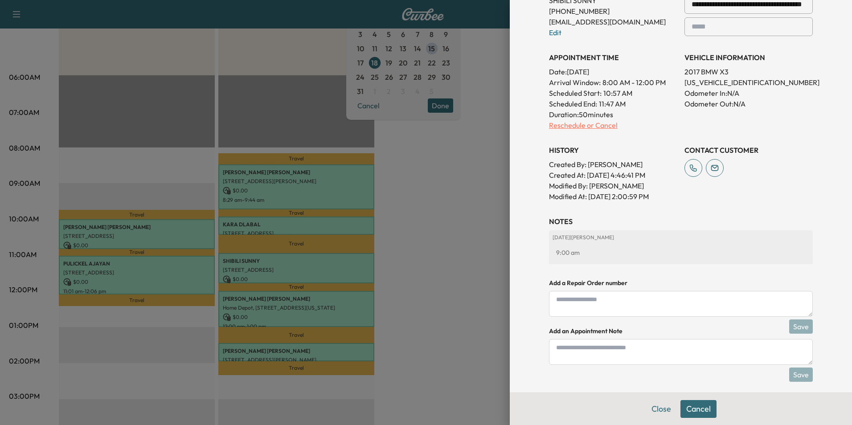
click at [568, 127] on p "Reschedule or Cancel" at bounding box center [613, 125] width 128 height 11
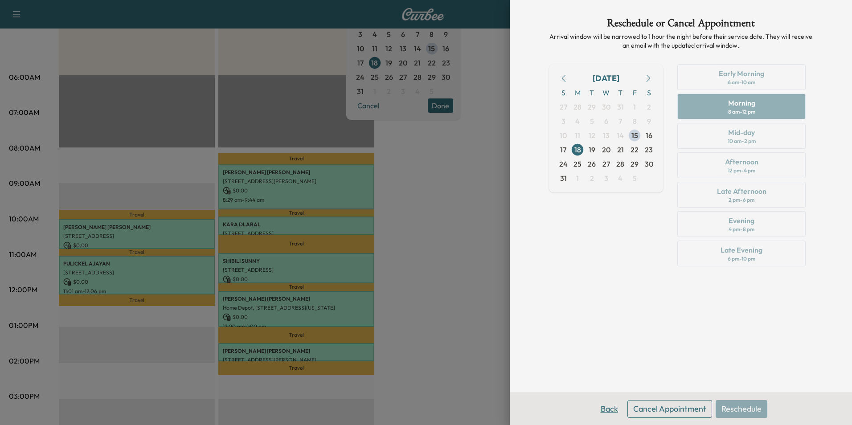
click at [609, 410] on button "Back" at bounding box center [609, 409] width 29 height 18
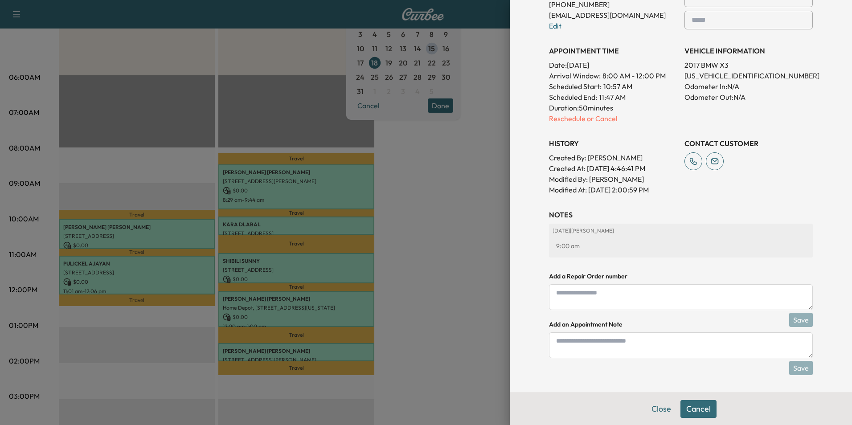
scroll to position [239, 0]
click at [620, 350] on textarea at bounding box center [681, 345] width 264 height 26
type textarea "********"
click at [796, 369] on button "Save" at bounding box center [802, 368] width 24 height 14
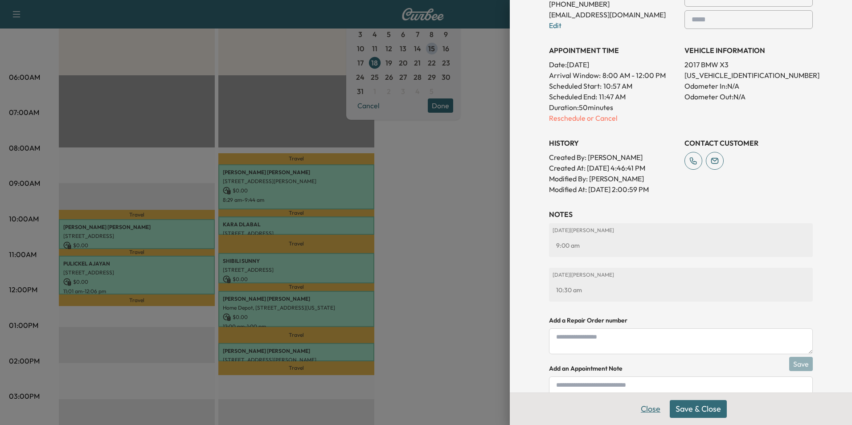
click at [645, 413] on button "Close" at bounding box center [650, 409] width 31 height 18
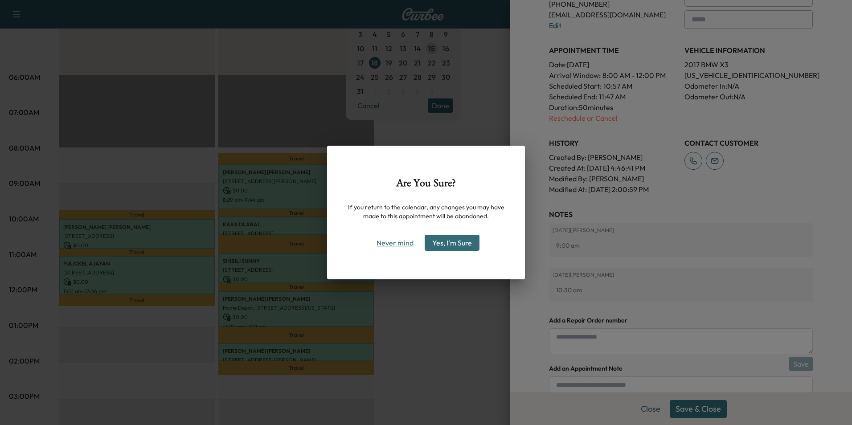
click at [385, 246] on button "Never mind" at bounding box center [395, 243] width 45 height 14
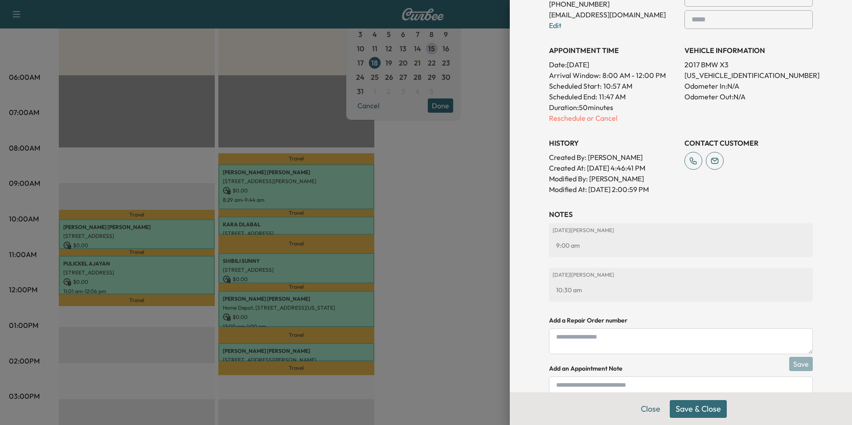
click at [705, 409] on button "Save & Close" at bounding box center [698, 409] width 57 height 18
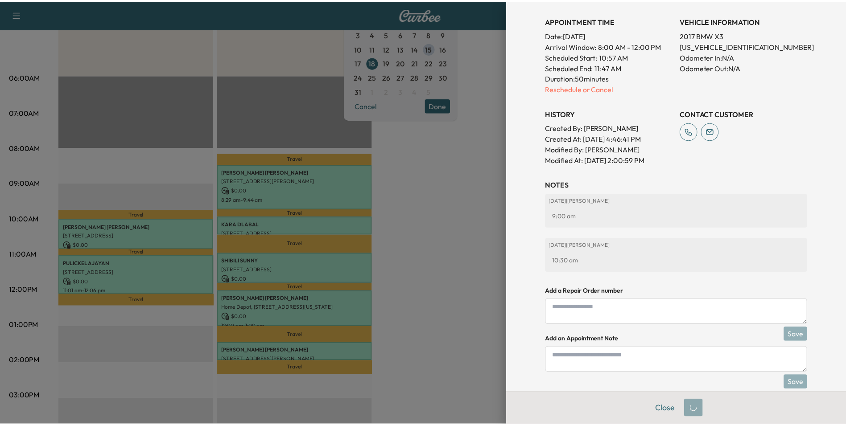
scroll to position [220, 0]
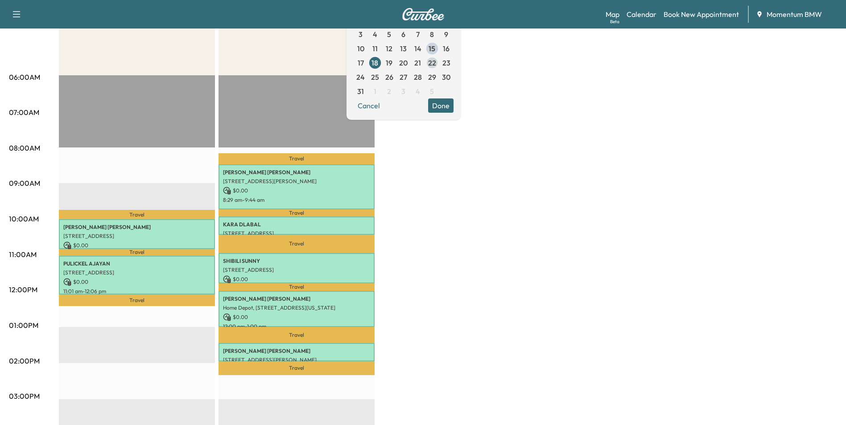
click at [436, 64] on span "22" at bounding box center [432, 63] width 8 height 11
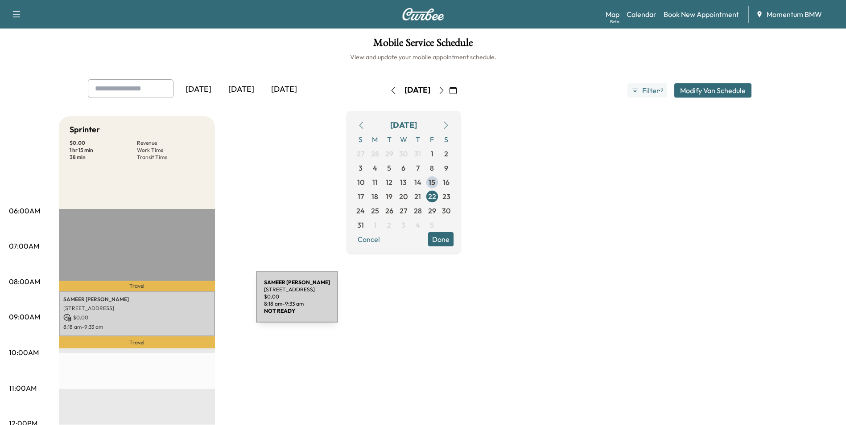
click at [189, 302] on p "[PERSON_NAME]" at bounding box center [136, 299] width 147 height 7
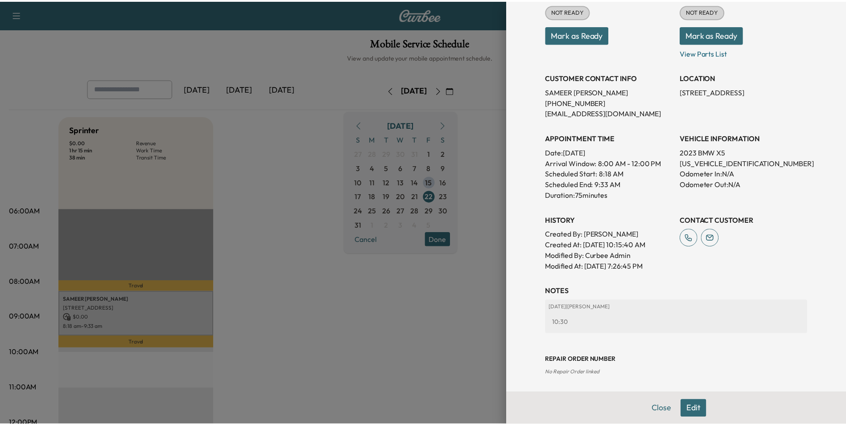
scroll to position [145, 0]
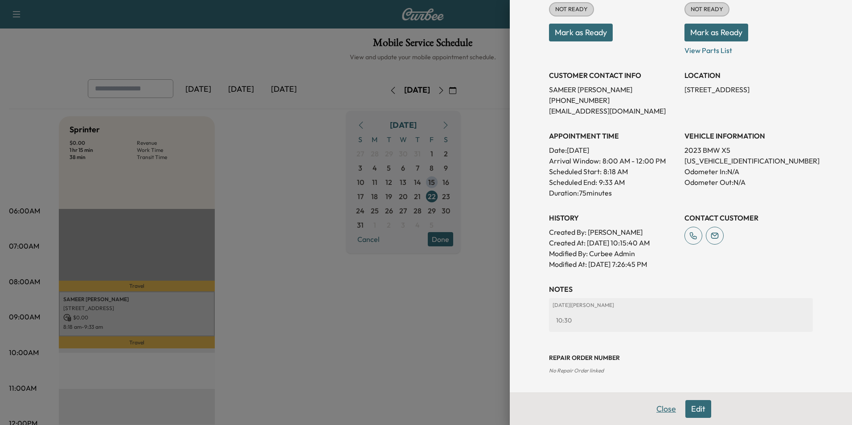
click at [657, 408] on button "Close" at bounding box center [666, 409] width 31 height 18
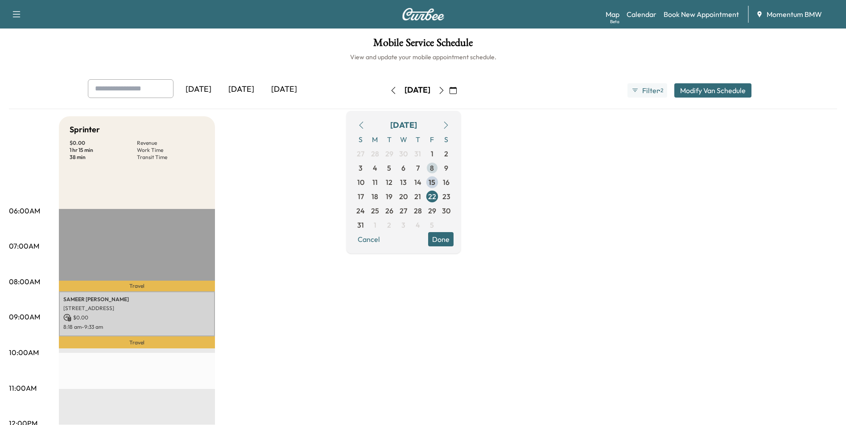
click at [434, 169] on span "8" at bounding box center [432, 168] width 4 height 11
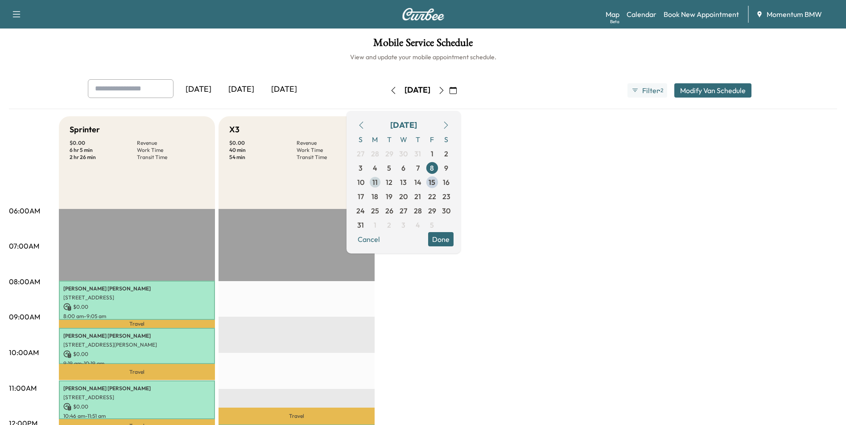
click at [382, 185] on span "11" at bounding box center [375, 182] width 14 height 14
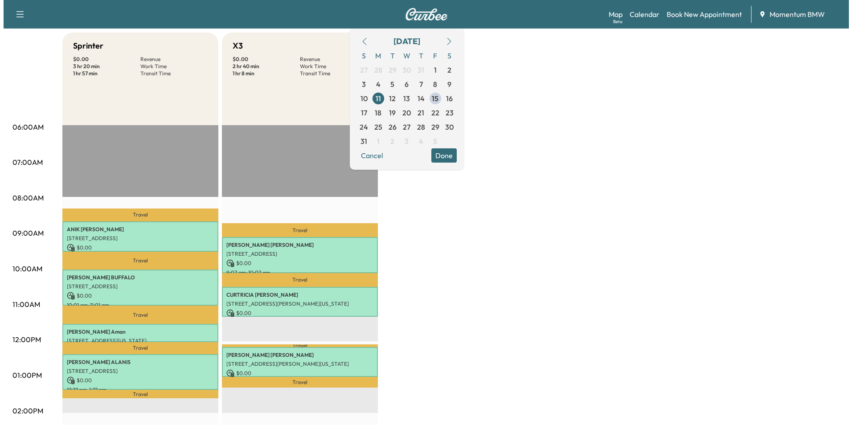
scroll to position [89, 0]
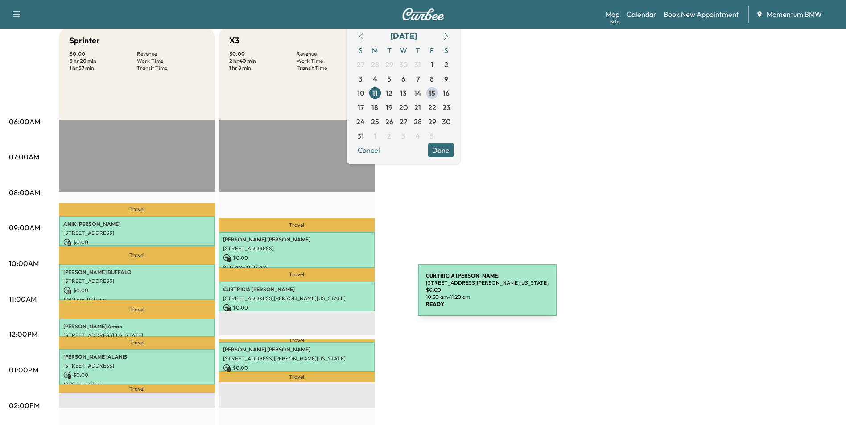
click at [351, 296] on p "[STREET_ADDRESS][PERSON_NAME][US_STATE]" at bounding box center [296, 298] width 147 height 7
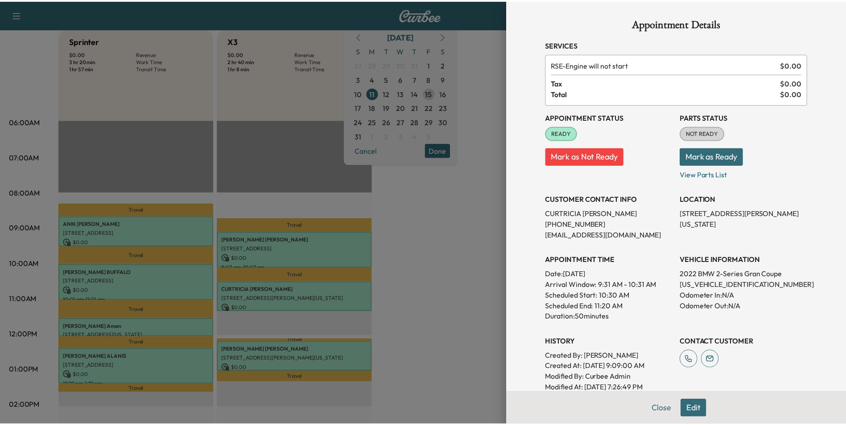
scroll to position [169, 0]
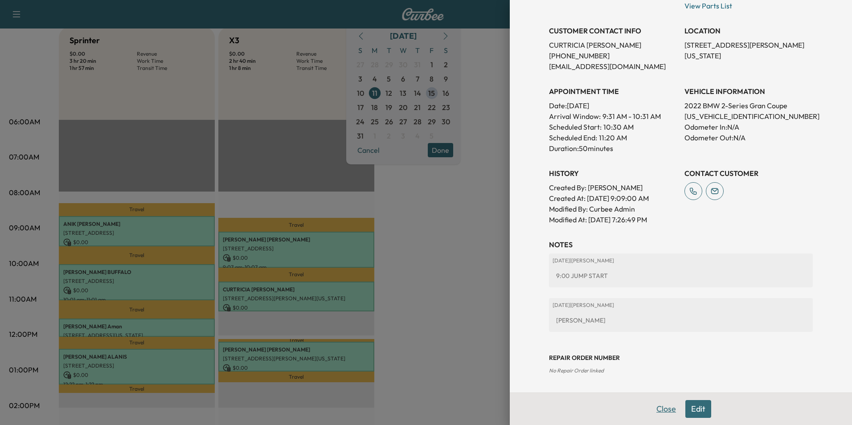
click at [662, 412] on button "Close" at bounding box center [666, 409] width 31 height 18
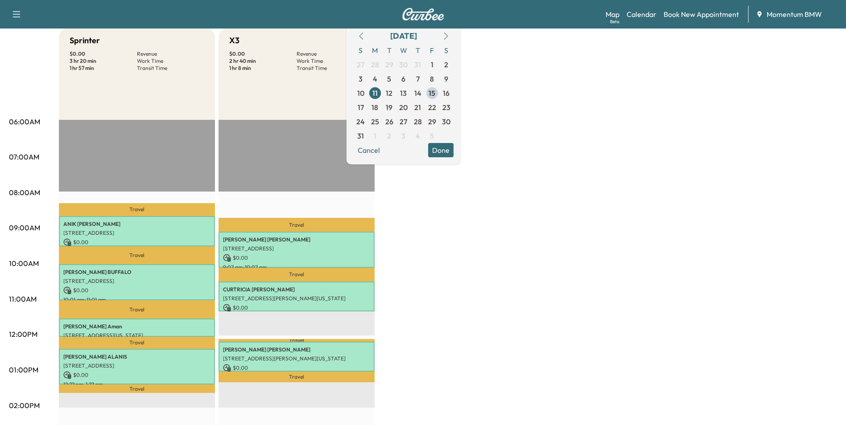
click at [453, 152] on button "Done" at bounding box center [440, 150] width 25 height 14
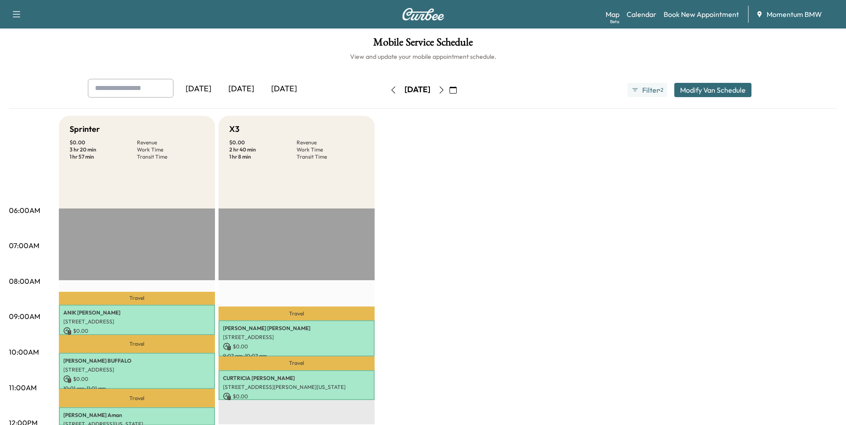
scroll to position [0, 0]
click at [708, 18] on link "Book New Appointment" at bounding box center [700, 14] width 75 height 11
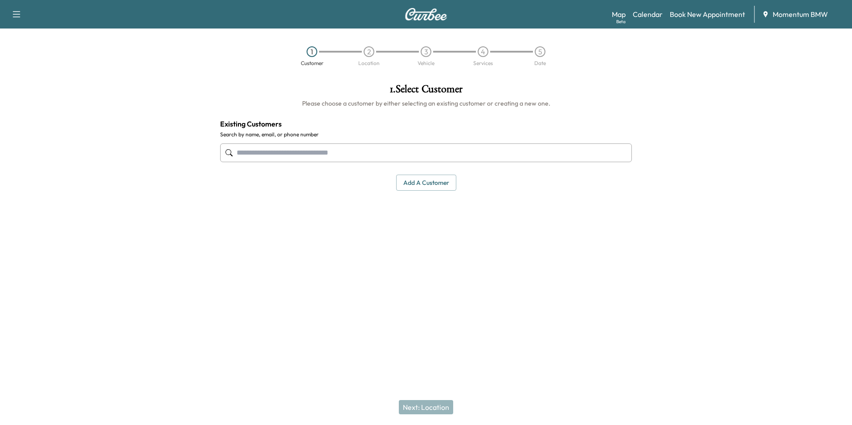
click at [432, 156] on input "text" at bounding box center [426, 153] width 412 height 19
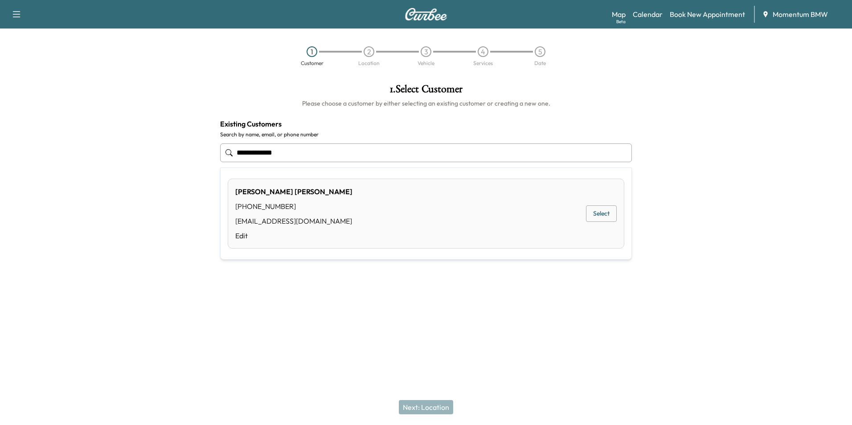
click at [604, 218] on button "Select" at bounding box center [601, 214] width 31 height 16
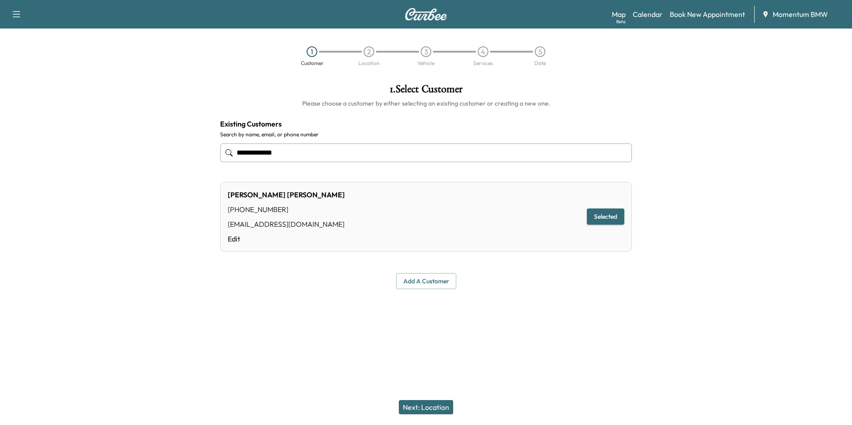
type input "**********"
click at [435, 411] on button "Next: Location" at bounding box center [426, 407] width 54 height 14
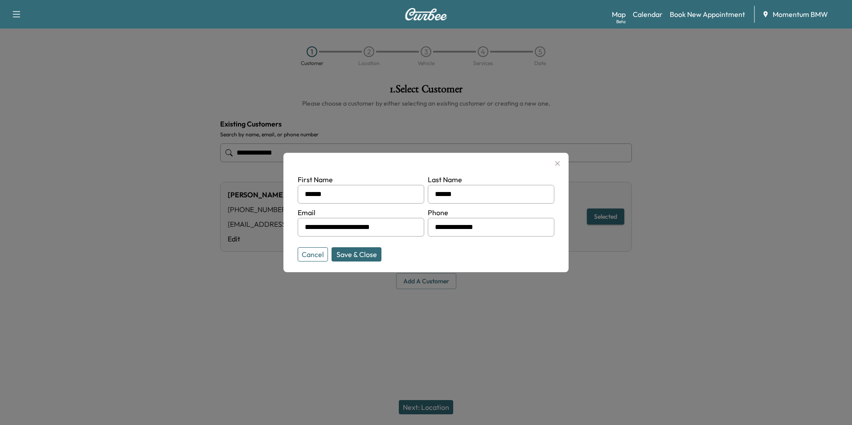
click at [365, 257] on button "Save & Close" at bounding box center [357, 254] width 50 height 14
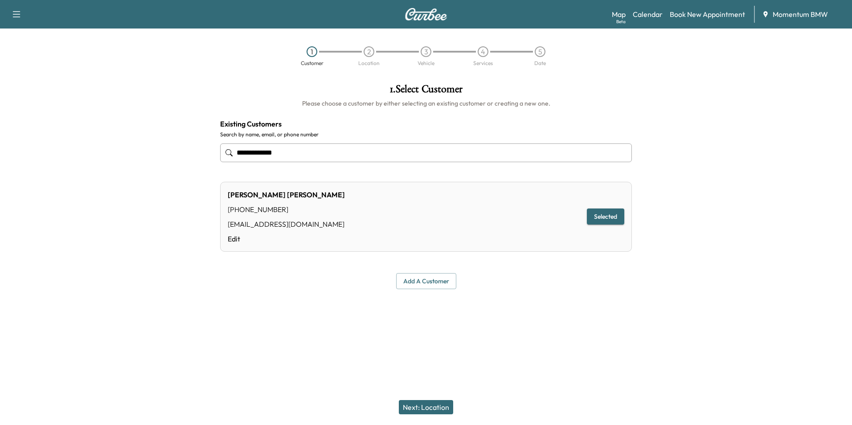
click at [437, 407] on button "Next: Location" at bounding box center [426, 407] width 54 height 14
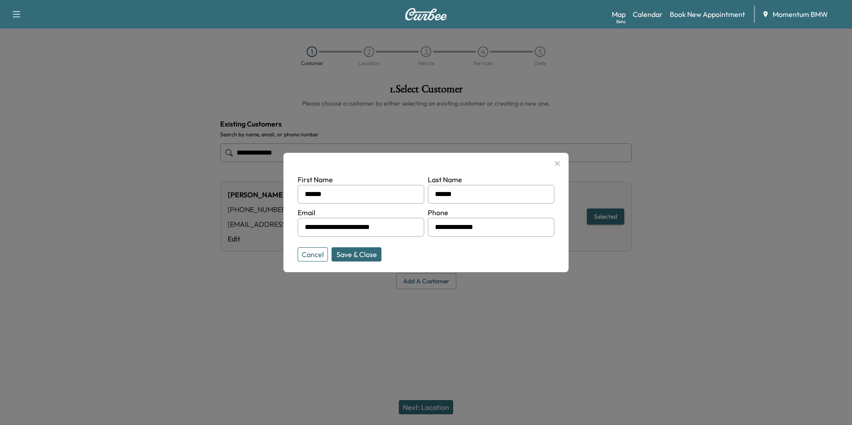
click at [366, 256] on button "Save & Close" at bounding box center [357, 254] width 50 height 14
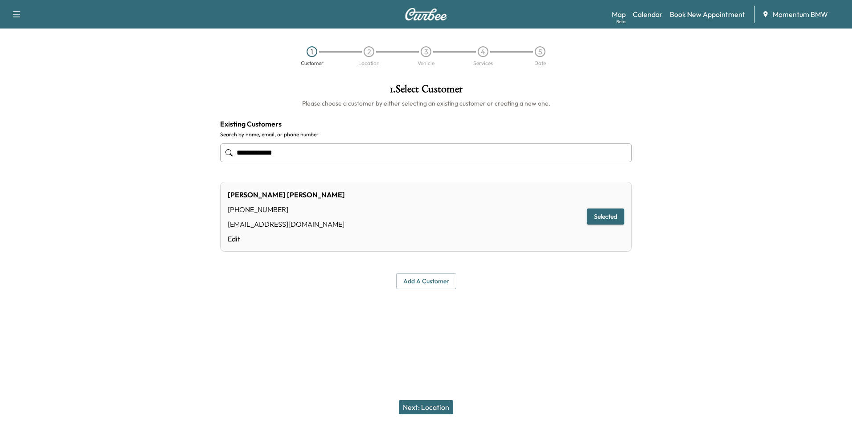
click at [609, 221] on button "Selected" at bounding box center [605, 217] width 37 height 16
click at [432, 408] on button "Next: Location" at bounding box center [426, 407] width 54 height 14
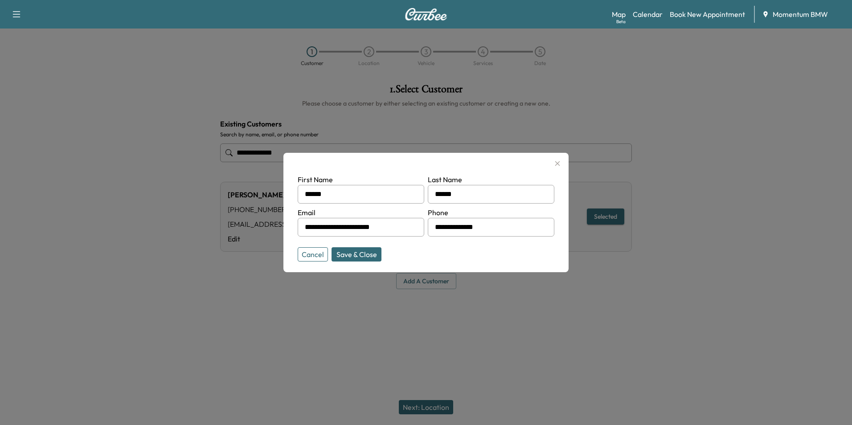
click at [368, 255] on button "Save & Close" at bounding box center [357, 254] width 50 height 14
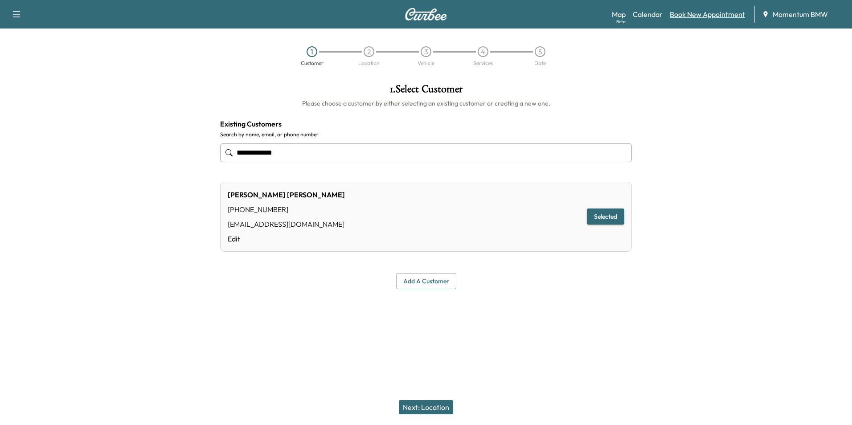
click at [694, 14] on link "Book New Appointment" at bounding box center [707, 14] width 75 height 11
click at [434, 282] on button "Add a customer" at bounding box center [426, 281] width 60 height 16
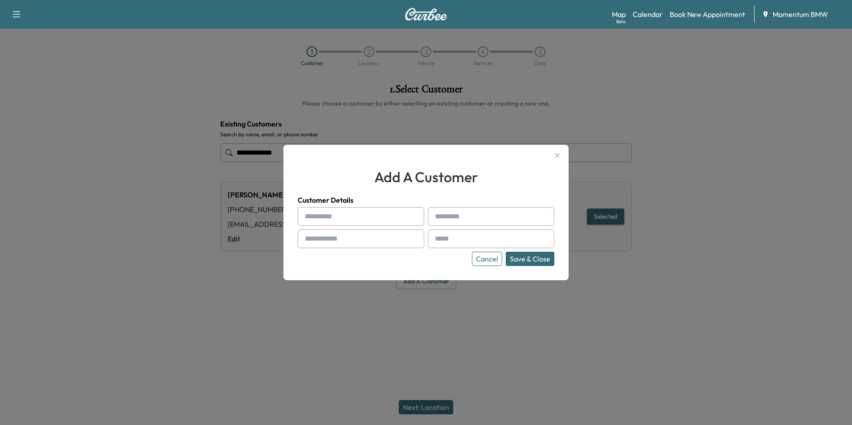
click at [368, 224] on input "text" at bounding box center [361, 216] width 127 height 19
type input "******"
type input "**********"
click at [471, 236] on input "text" at bounding box center [491, 239] width 127 height 19
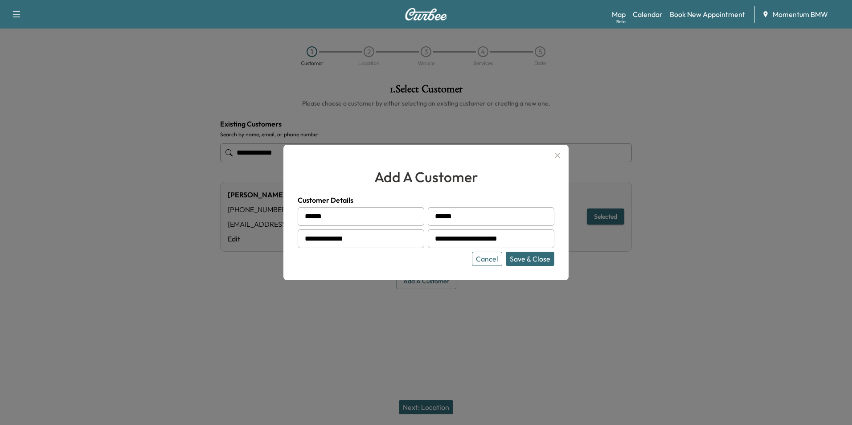
type input "**********"
click at [538, 259] on button "Save & Close" at bounding box center [530, 259] width 49 height 14
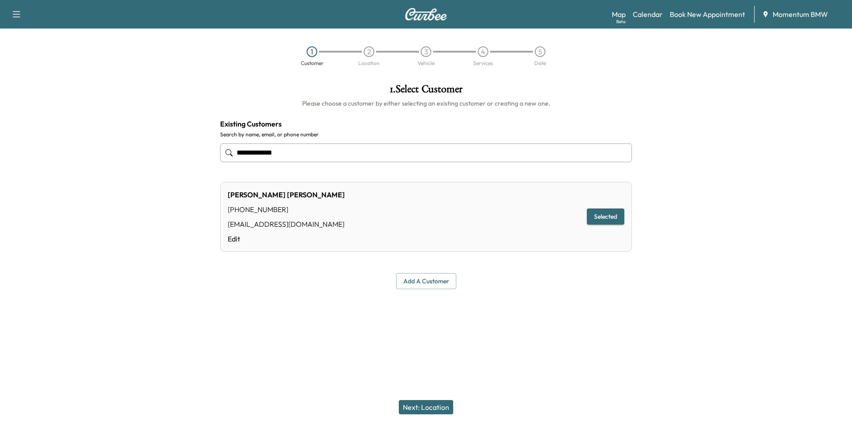
click at [427, 407] on button "Next: Location" at bounding box center [426, 407] width 54 height 14
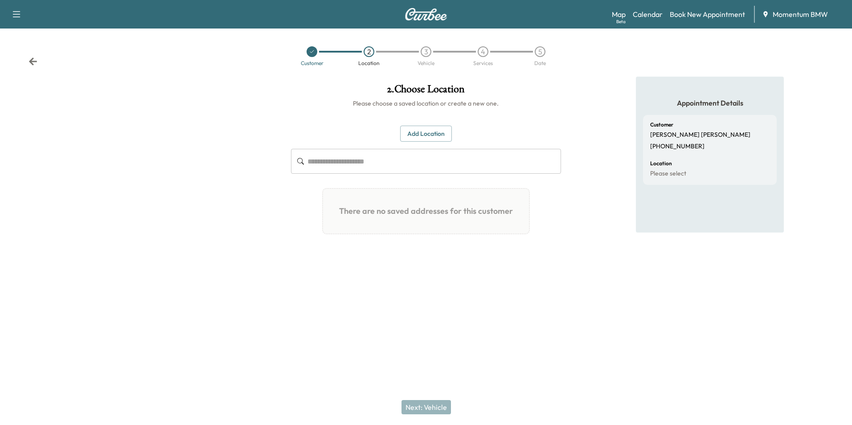
click at [434, 132] on button "Add Location" at bounding box center [426, 134] width 52 height 16
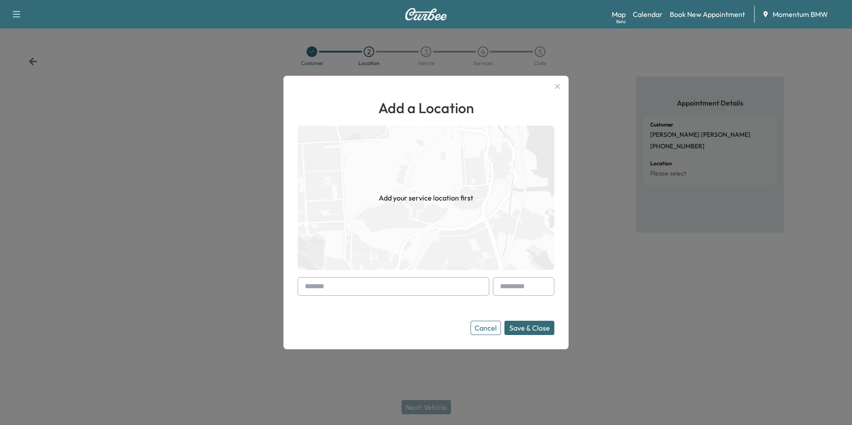
click at [382, 288] on input "text" at bounding box center [394, 286] width 192 height 19
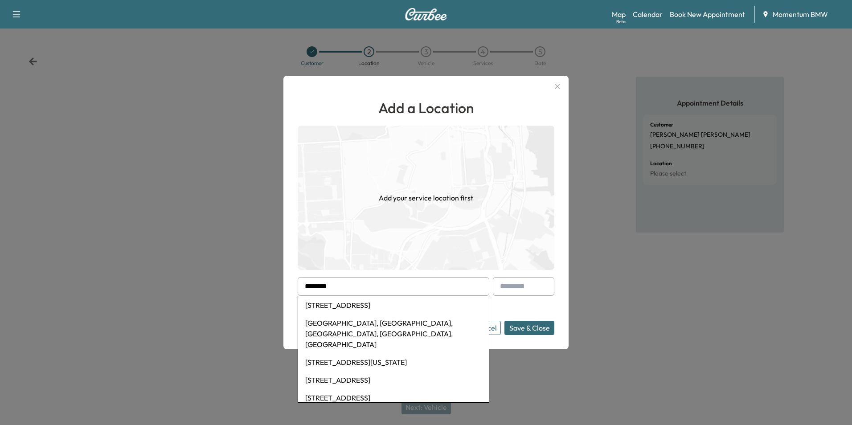
click at [369, 309] on li "[STREET_ADDRESS]" at bounding box center [393, 305] width 191 height 18
type input "**********"
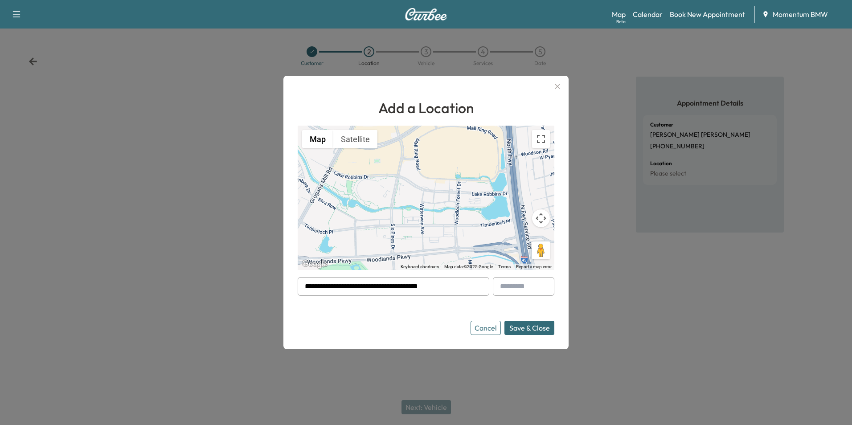
click at [530, 329] on button "Save & Close" at bounding box center [530, 328] width 50 height 14
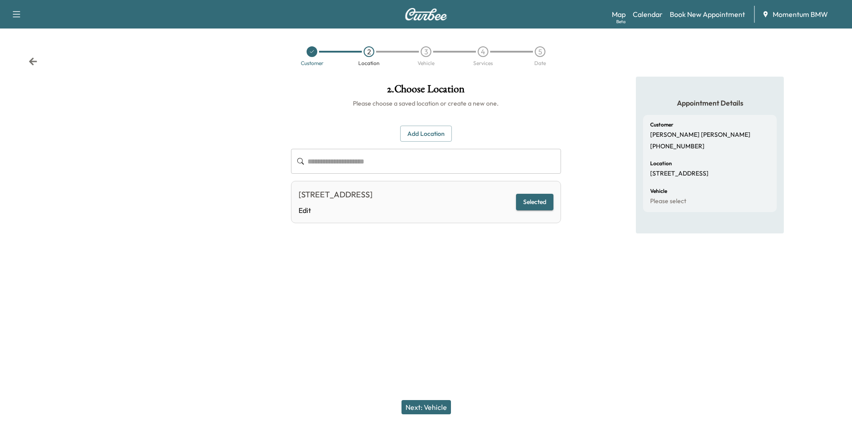
drag, startPoint x: 433, startPoint y: 409, endPoint x: 462, endPoint y: 393, distance: 32.7
click at [433, 408] on button "Next: Vehicle" at bounding box center [426, 407] width 49 height 14
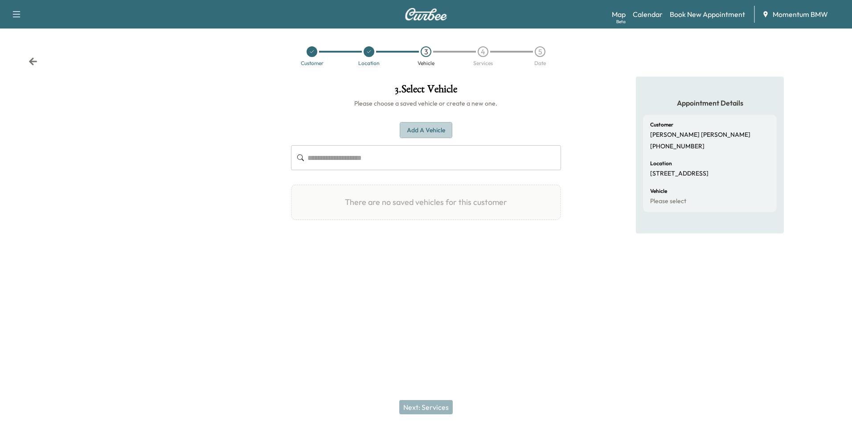
click at [425, 131] on button "Add a Vehicle" at bounding box center [426, 130] width 53 height 16
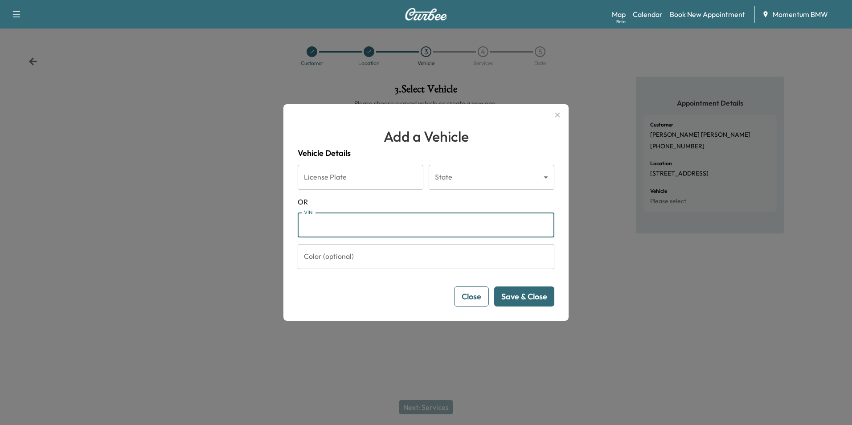
paste input "**********"
type input "**********"
click at [536, 299] on button "Save & Close" at bounding box center [524, 297] width 60 height 20
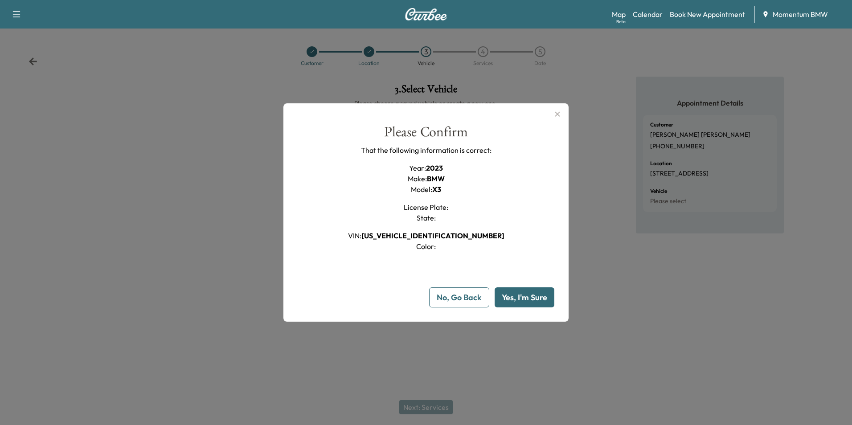
click at [531, 299] on button "Yes, I'm Sure" at bounding box center [525, 298] width 60 height 20
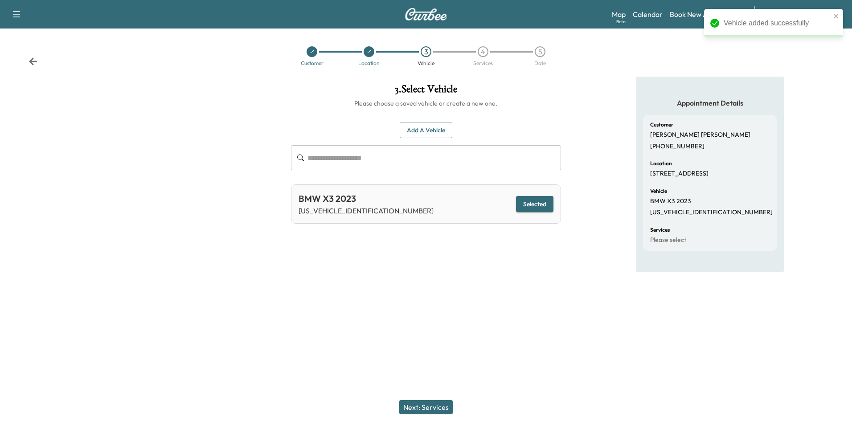
click at [443, 406] on button "Next: Services" at bounding box center [425, 407] width 53 height 14
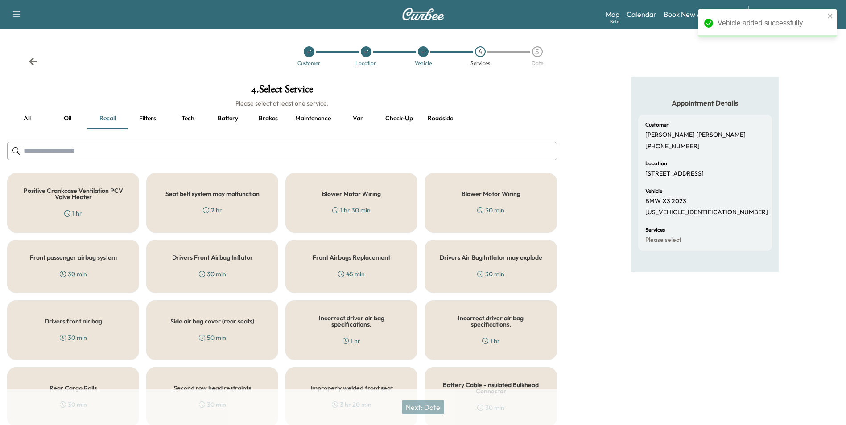
click at [66, 115] on button "Oil" at bounding box center [67, 118] width 40 height 21
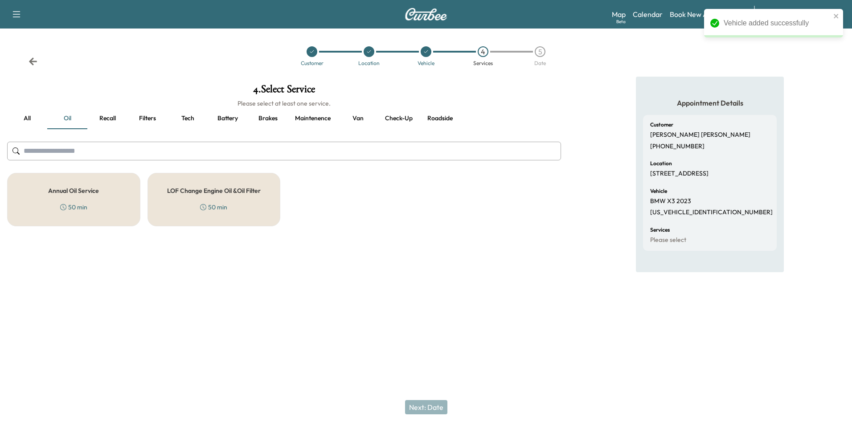
click at [86, 196] on div "Annual Oil Service 50 min" at bounding box center [73, 199] width 133 height 53
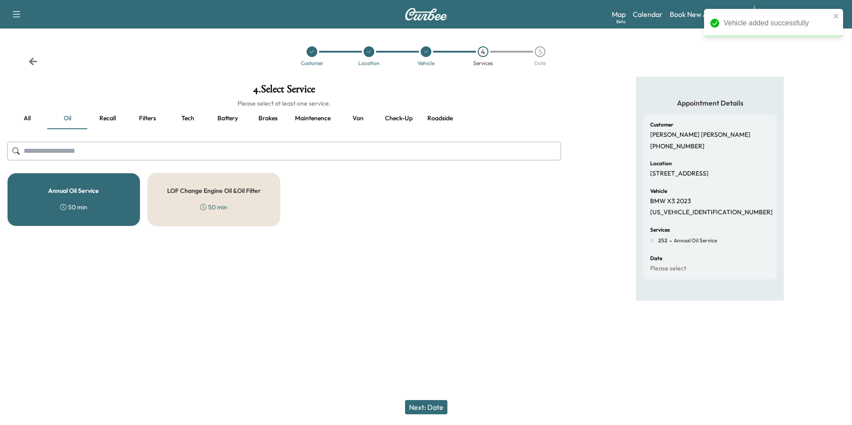
click at [439, 407] on button "Next: Date" at bounding box center [426, 407] width 42 height 14
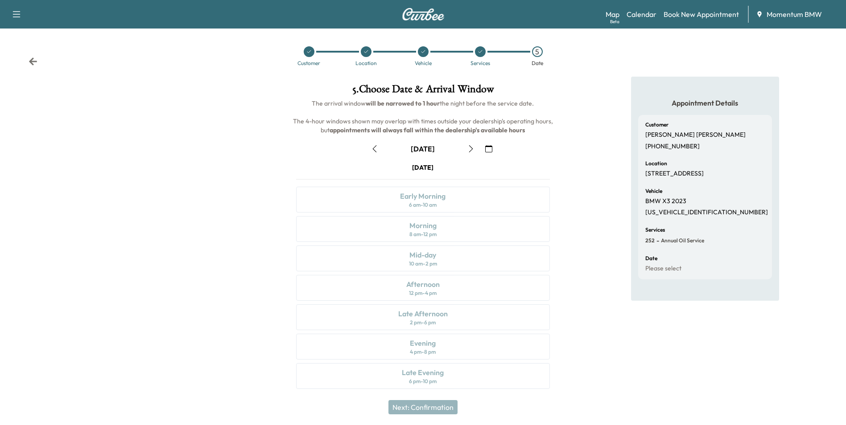
click at [490, 152] on icon "button" at bounding box center [488, 148] width 7 height 7
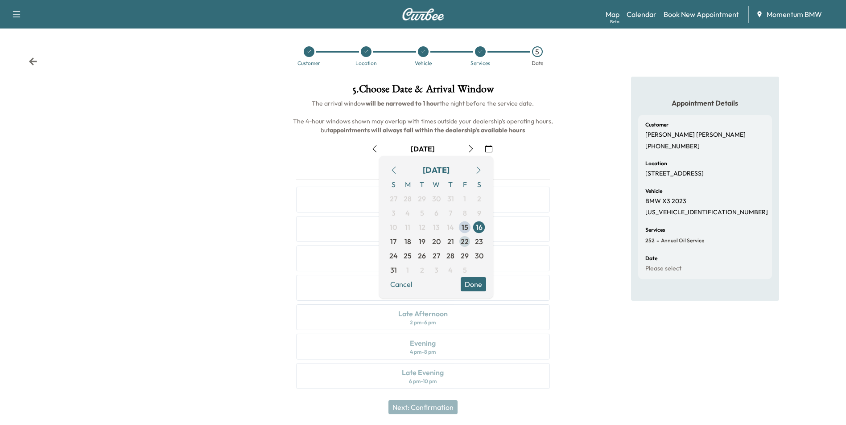
click at [467, 241] on span "22" at bounding box center [465, 241] width 8 height 11
click at [469, 285] on button "Done" at bounding box center [473, 284] width 25 height 14
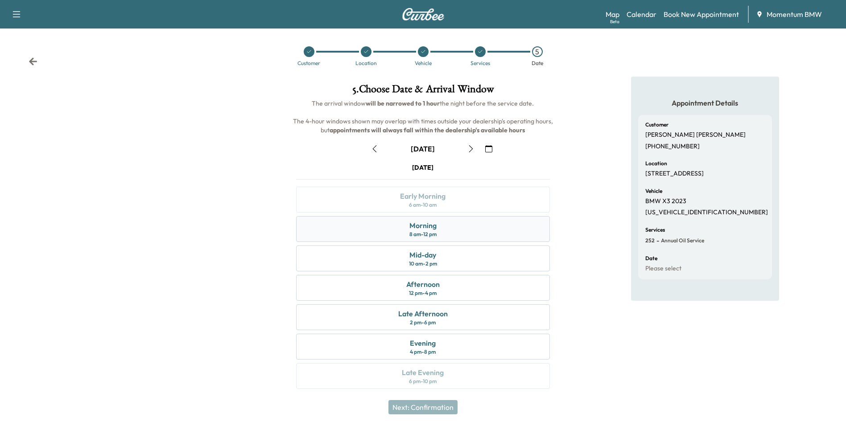
click at [463, 230] on div "Morning 8 am - 12 pm" at bounding box center [422, 229] width 253 height 26
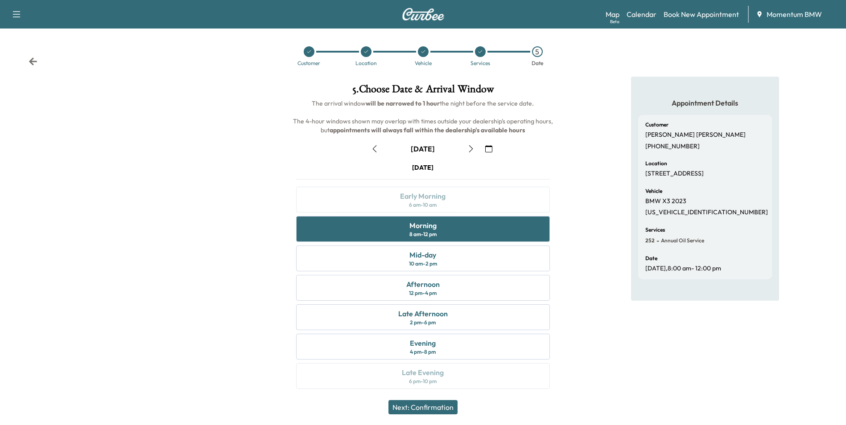
click at [441, 409] on button "Next: Confirmation" at bounding box center [422, 407] width 69 height 14
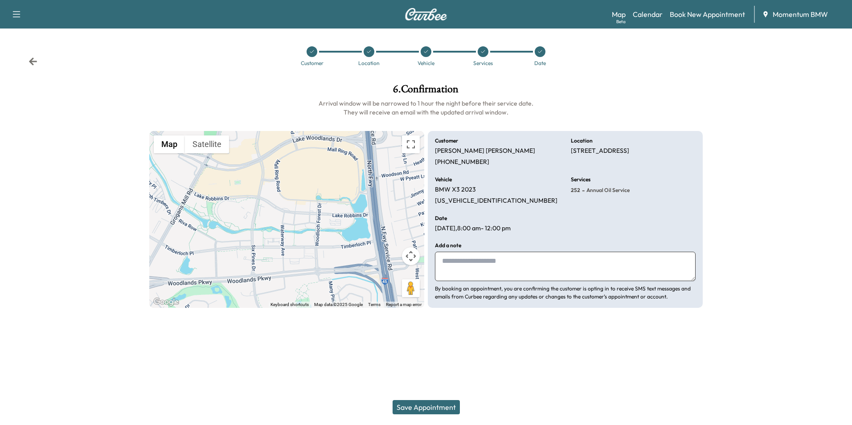
click at [515, 270] on textarea at bounding box center [565, 266] width 261 height 29
type textarea "********"
click at [439, 407] on button "Save Appointment" at bounding box center [426, 407] width 67 height 14
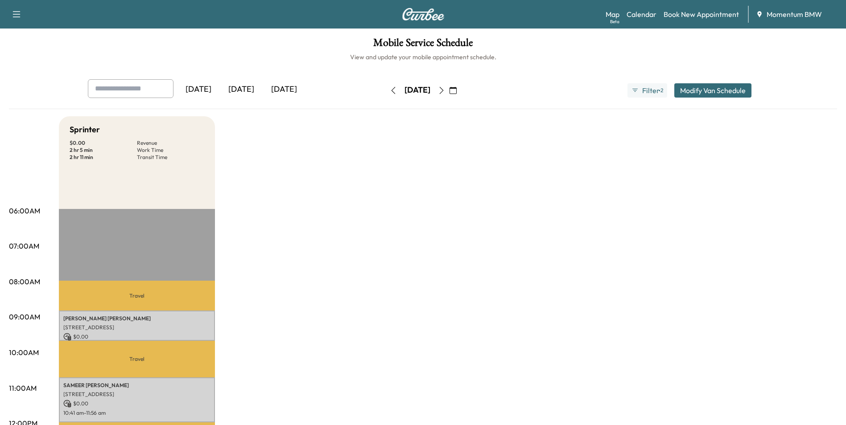
click at [457, 91] on icon "button" at bounding box center [452, 90] width 7 height 7
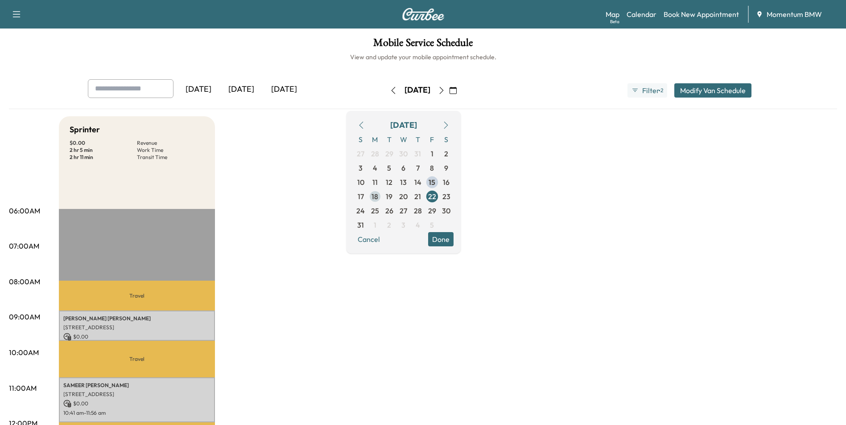
click at [378, 198] on span "18" at bounding box center [374, 196] width 7 height 11
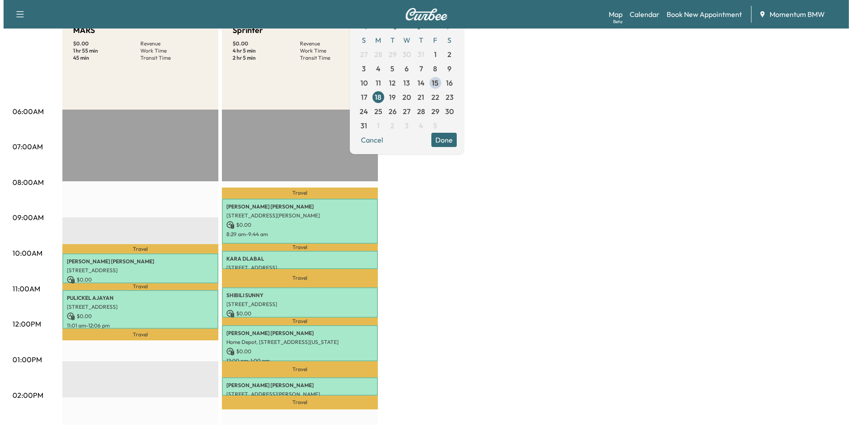
scroll to position [134, 0]
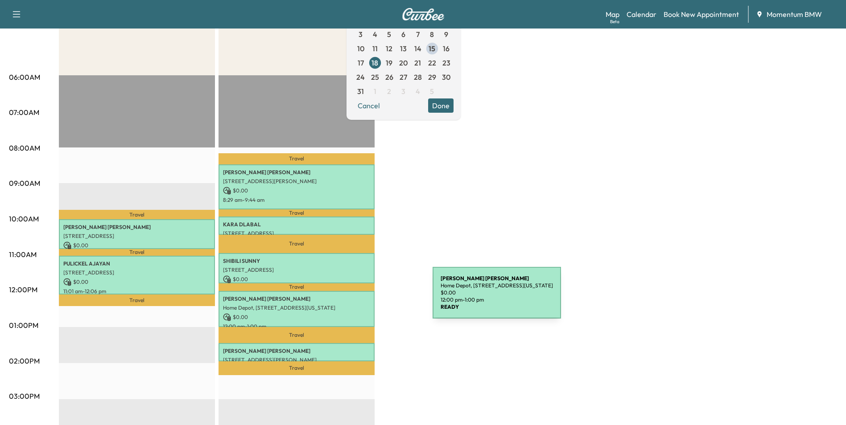
click at [366, 299] on p "[PERSON_NAME]" at bounding box center [296, 299] width 147 height 7
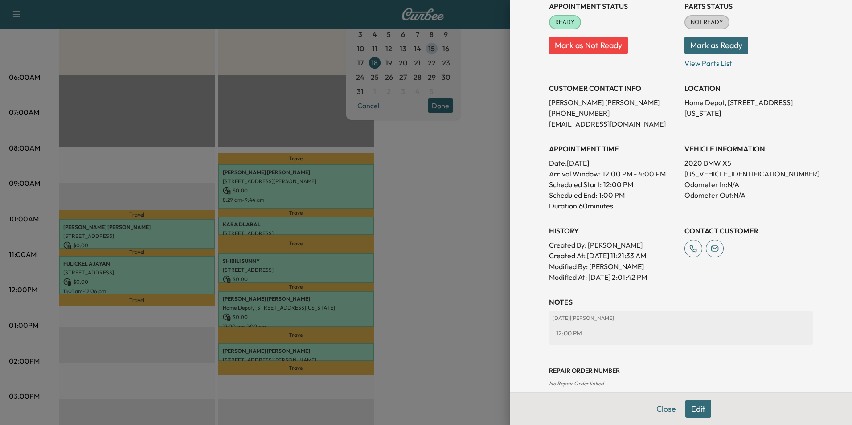
scroll to position [124, 0]
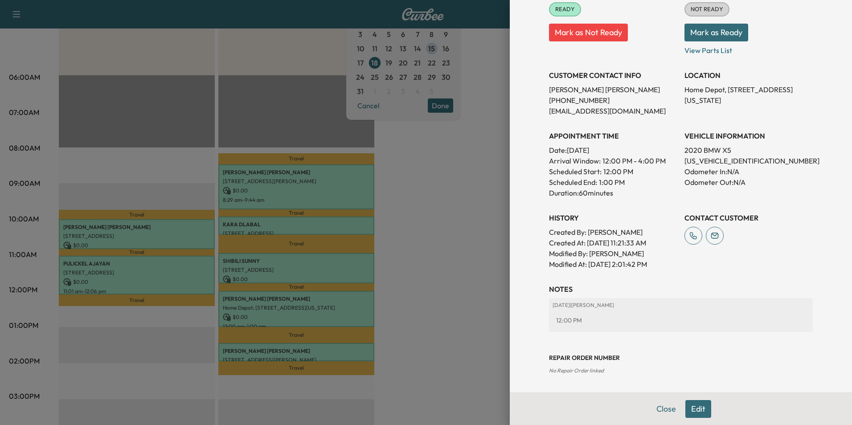
click at [660, 408] on button "Close" at bounding box center [666, 409] width 31 height 18
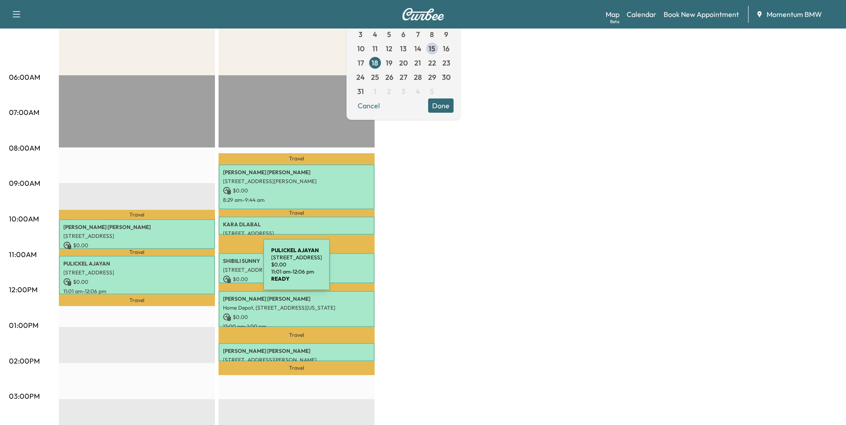
click at [196, 270] on p "[STREET_ADDRESS]" at bounding box center [136, 272] width 147 height 7
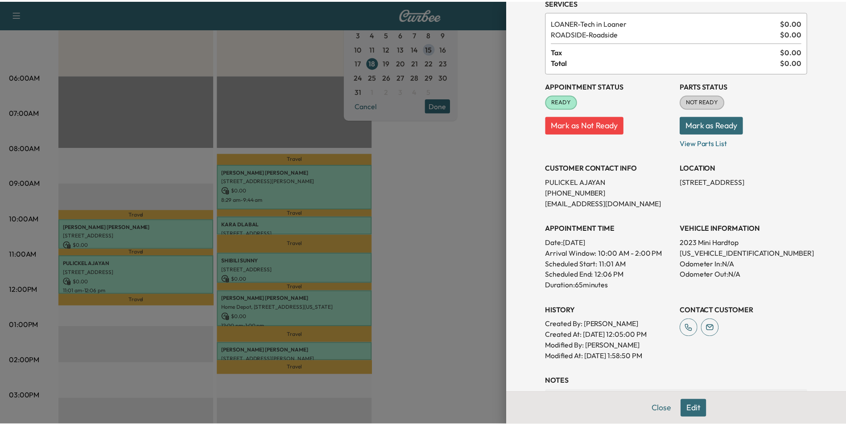
scroll to position [0, 0]
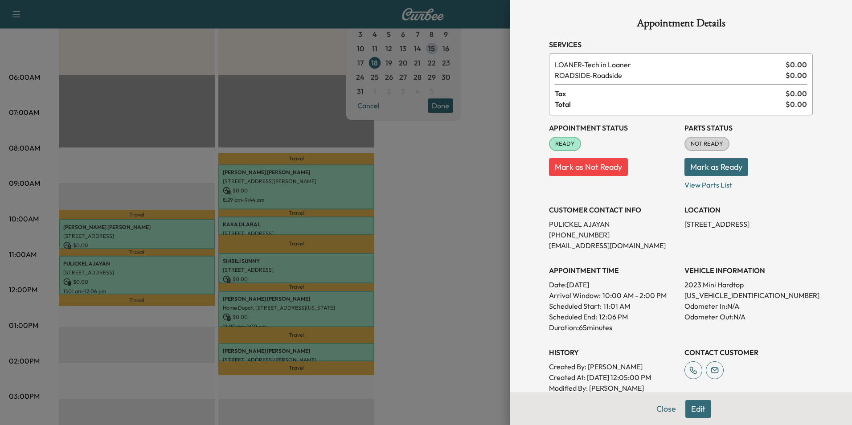
click at [696, 407] on button "Edit" at bounding box center [699, 409] width 26 height 18
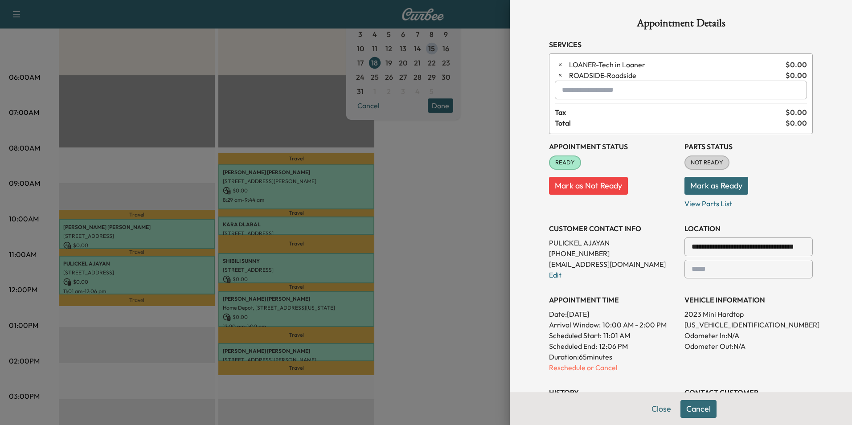
click at [557, 74] on icon "button" at bounding box center [560, 75] width 6 height 6
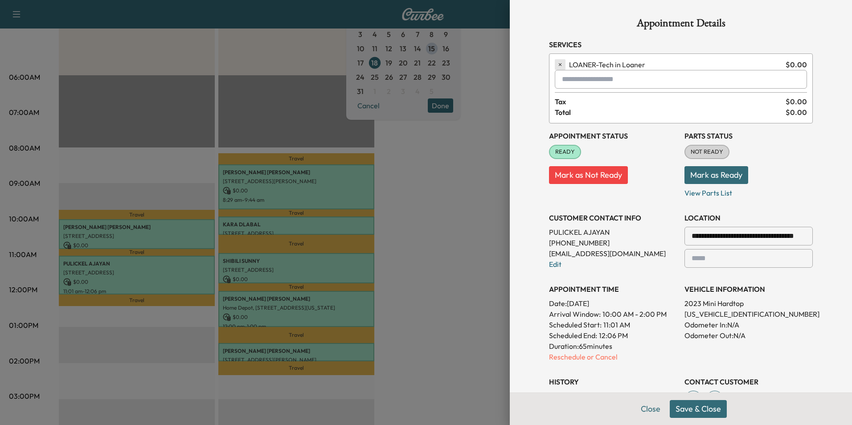
click at [557, 63] on icon "button" at bounding box center [560, 65] width 6 height 6
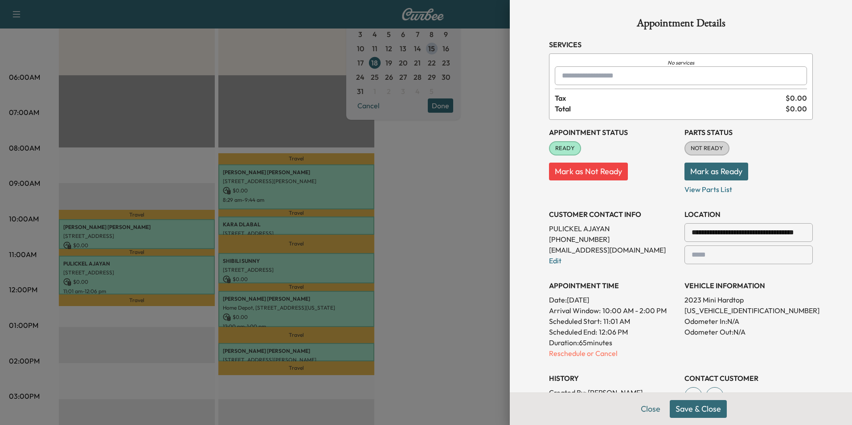
click at [618, 76] on input "text" at bounding box center [681, 75] width 252 height 19
type input "**********"
click at [708, 408] on button "Save & Close" at bounding box center [698, 409] width 57 height 18
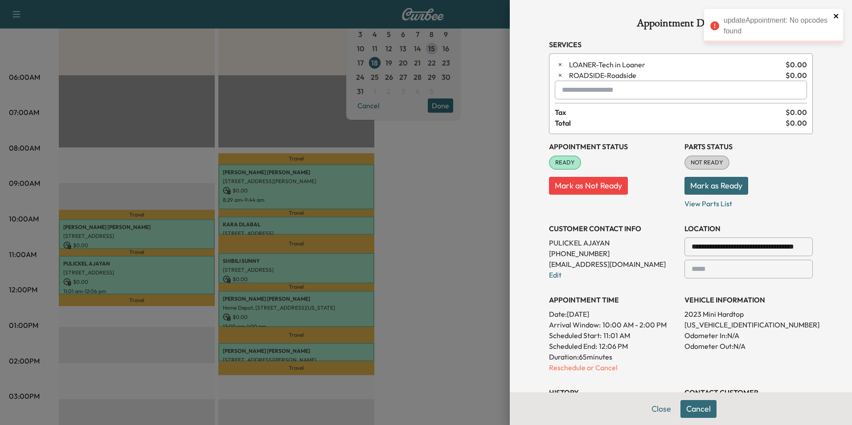
click at [837, 17] on icon "close" at bounding box center [836, 16] width 4 height 4
click at [658, 411] on button "Close" at bounding box center [661, 409] width 31 height 18
